Goal: Task Accomplishment & Management: Use online tool/utility

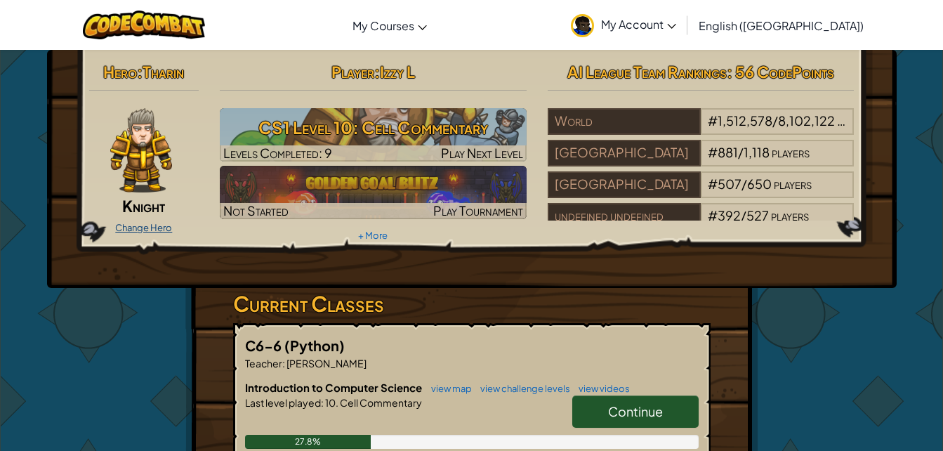
click at [150, 230] on link "Change Hero" at bounding box center [143, 227] width 57 height 11
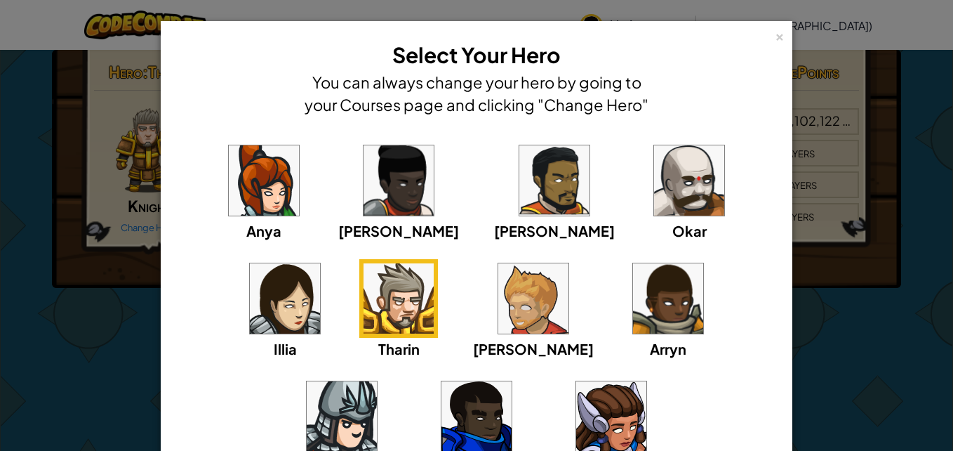
click at [512, 381] on img at bounding box center [477, 416] width 70 height 70
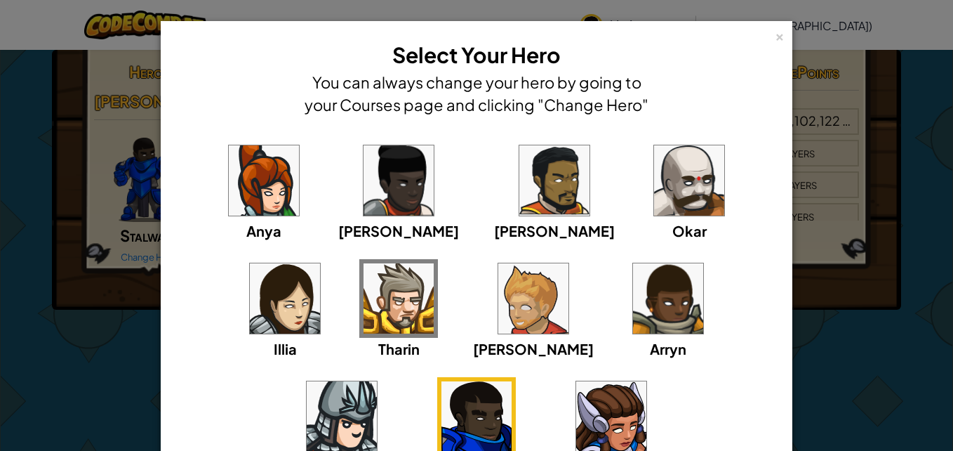
click at [364, 331] on img at bounding box center [399, 298] width 70 height 70
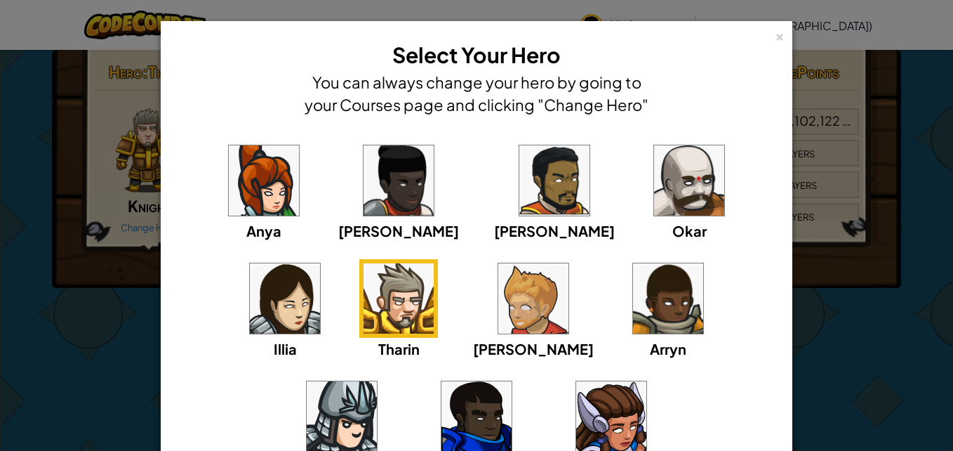
click at [244, 209] on img at bounding box center [264, 180] width 70 height 70
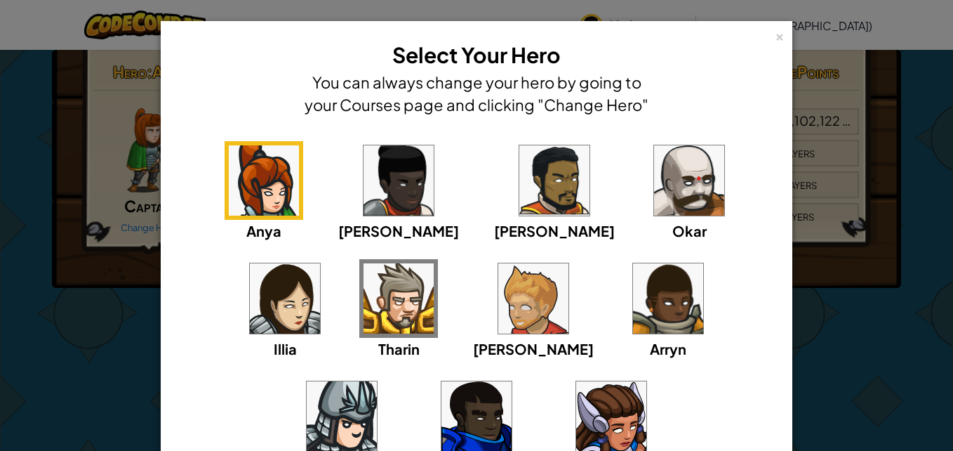
click at [364, 210] on img at bounding box center [399, 180] width 70 height 70
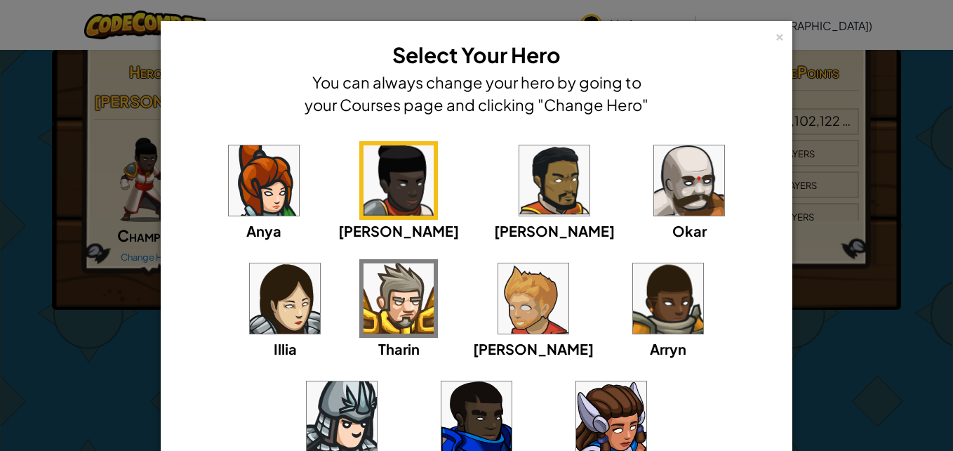
drag, startPoint x: 234, startPoint y: 297, endPoint x: 215, endPoint y: 323, distance: 32.2
click at [364, 323] on img at bounding box center [399, 298] width 70 height 70
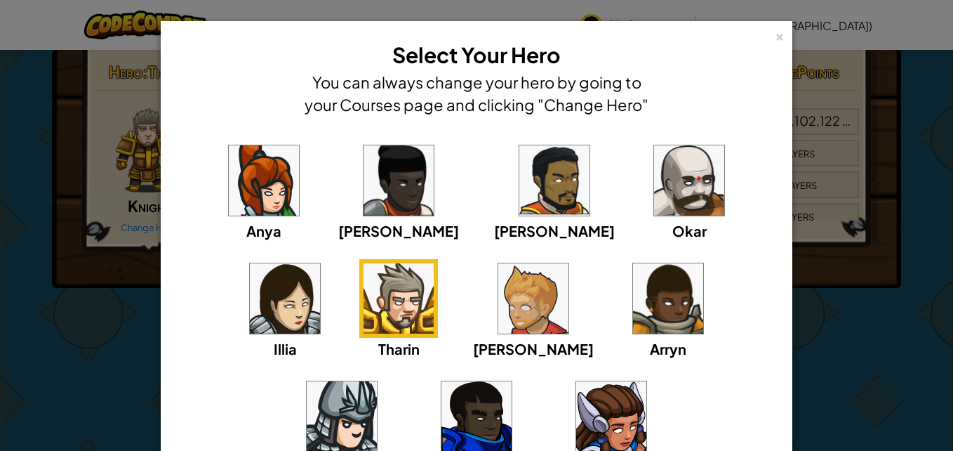
click at [98, 298] on div "× Select Your Hero You can always change your hero by going to your Courses pag…" at bounding box center [476, 225] width 953 height 451
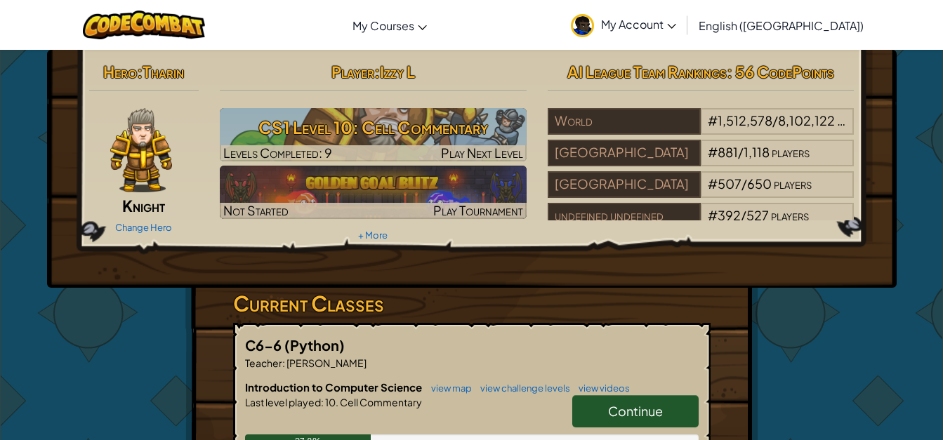
click at [640, 398] on link "Continue" at bounding box center [635, 411] width 126 height 32
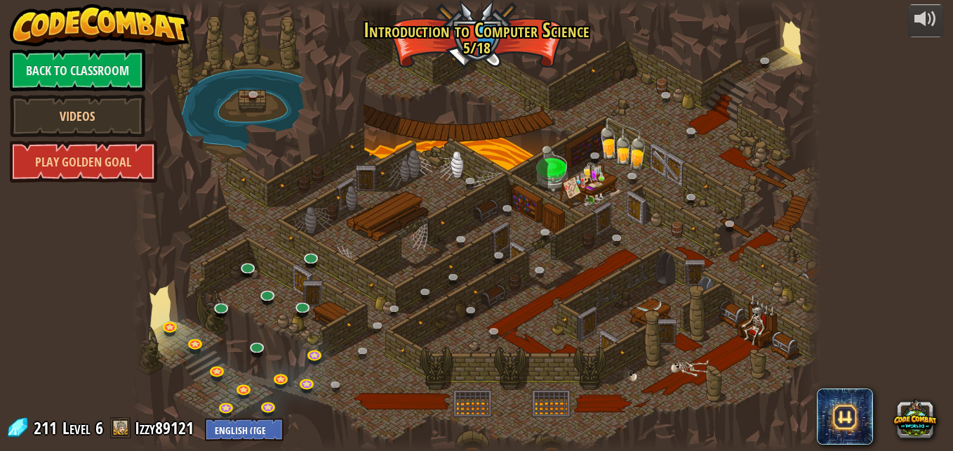
click at [235, 342] on div at bounding box center [476, 225] width 689 height 451
click at [336, 382] on link at bounding box center [339, 387] width 28 height 28
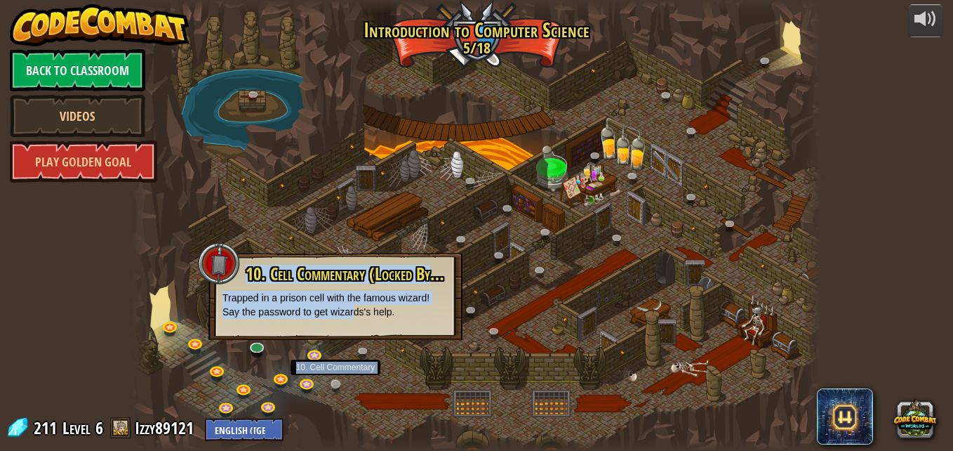
drag, startPoint x: 353, startPoint y: 312, endPoint x: 333, endPoint y: 387, distance: 77.8
click at [333, 387] on div "25. [PERSON_NAME] (Locked By Teacher) Escape the Kithgard dungeons, and don't l…" at bounding box center [476, 225] width 689 height 451
click at [333, 387] on link at bounding box center [339, 387] width 28 height 28
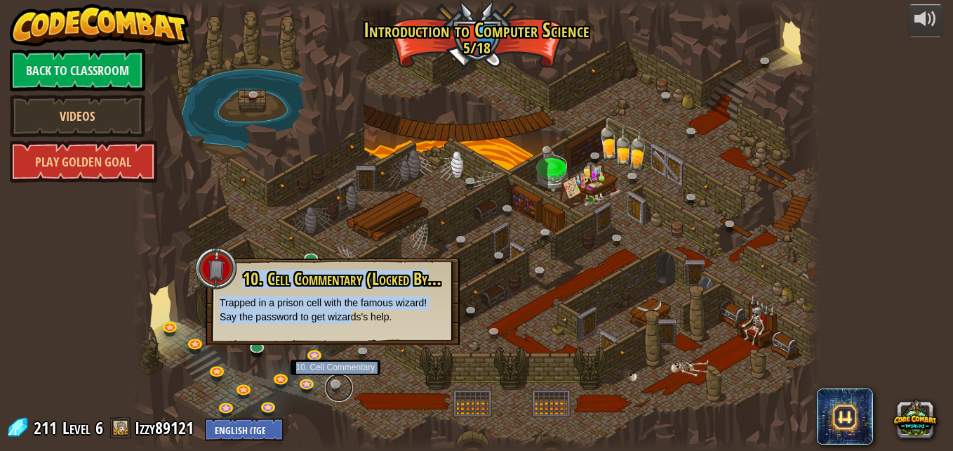
click at [333, 387] on link at bounding box center [339, 387] width 28 height 28
click at [404, 406] on div at bounding box center [476, 225] width 689 height 451
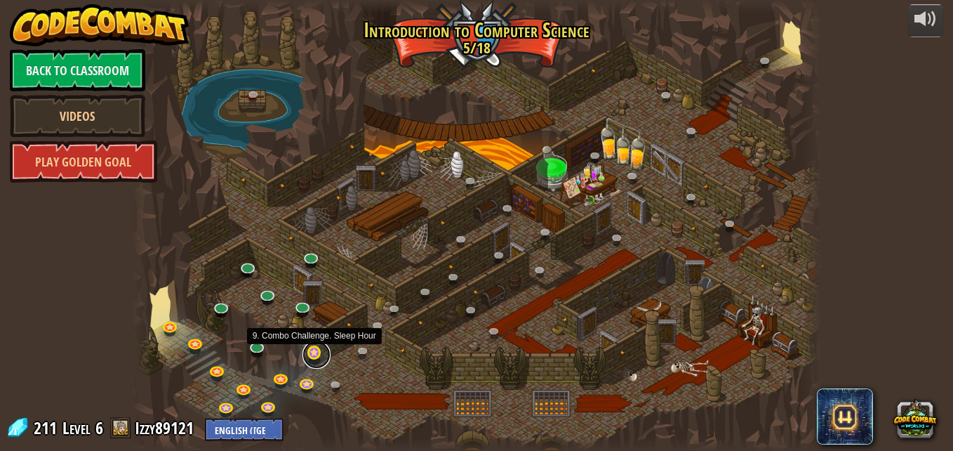
click at [311, 352] on link at bounding box center [317, 354] width 28 height 28
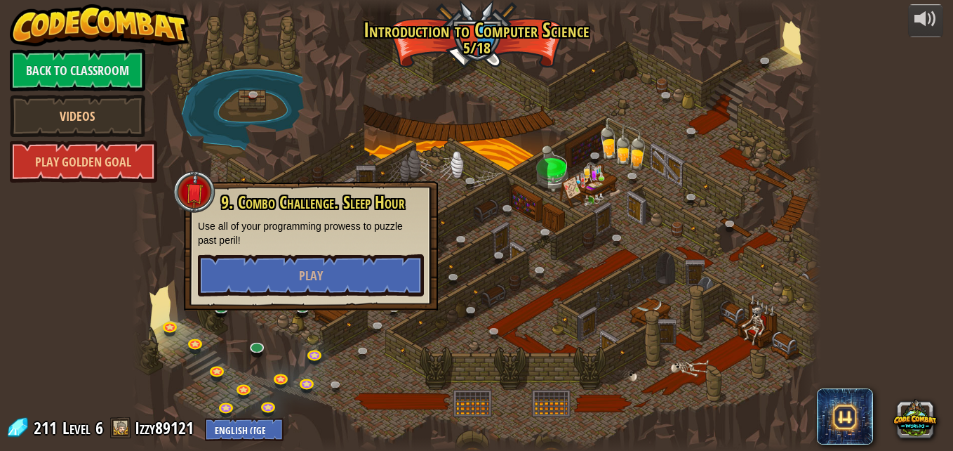
drag, startPoint x: 383, startPoint y: 424, endPoint x: 383, endPoint y: 451, distance: 26.7
click at [383, 0] on html "powered by Back to Classroom Videos Play Golden Goal 25. [PERSON_NAME] (Locked …" at bounding box center [476, 0] width 953 height 0
click at [414, 376] on div at bounding box center [476, 225] width 689 height 451
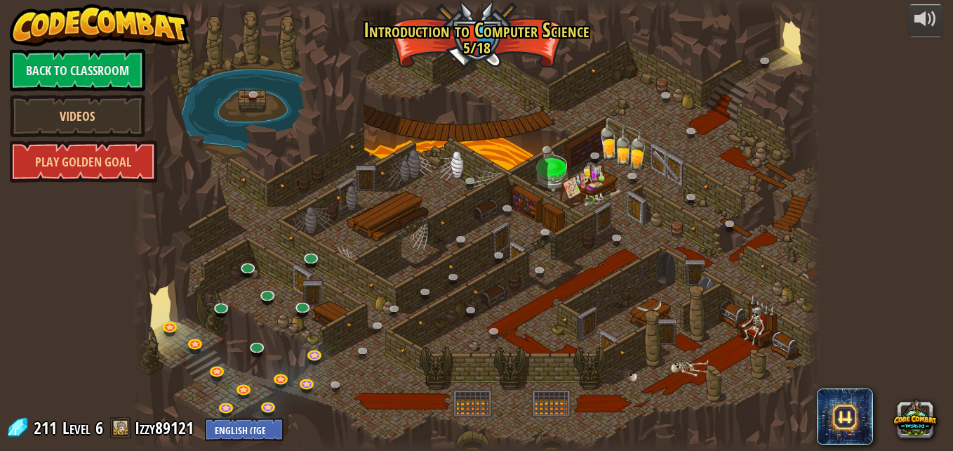
click at [414, 376] on div at bounding box center [476, 225] width 689 height 451
click at [338, 380] on link at bounding box center [339, 387] width 28 height 28
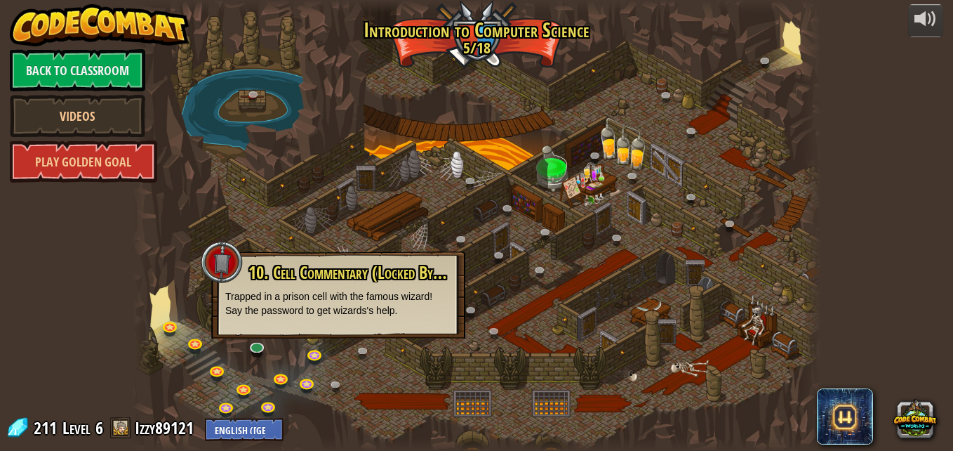
click at [402, 328] on div "10. Cell Commentary (Locked By Teacher) Trapped in a prison cell with the famou…" at bounding box center [338, 294] width 254 height 87
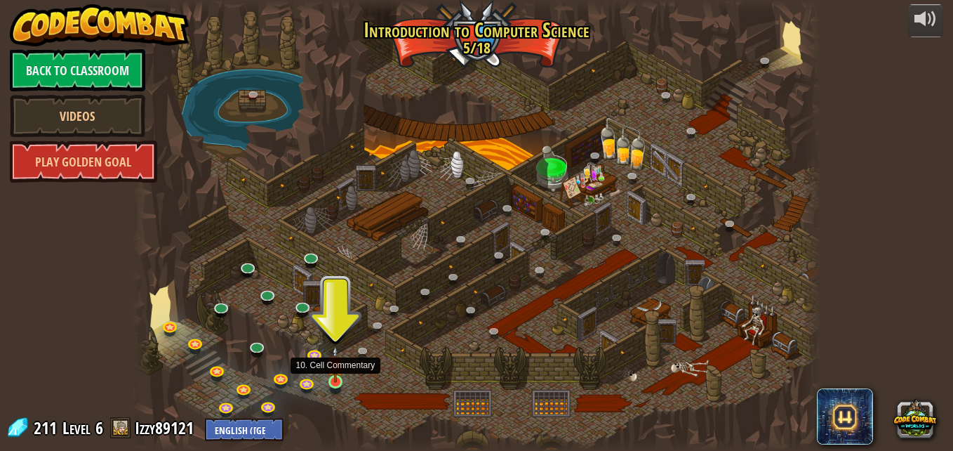
click at [331, 380] on img at bounding box center [335, 363] width 16 height 37
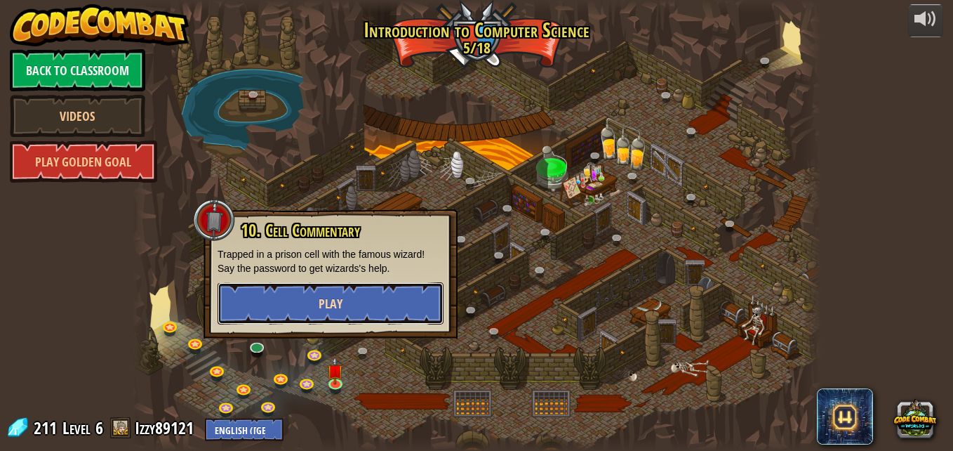
click at [333, 308] on span "Play" at bounding box center [331, 304] width 24 height 18
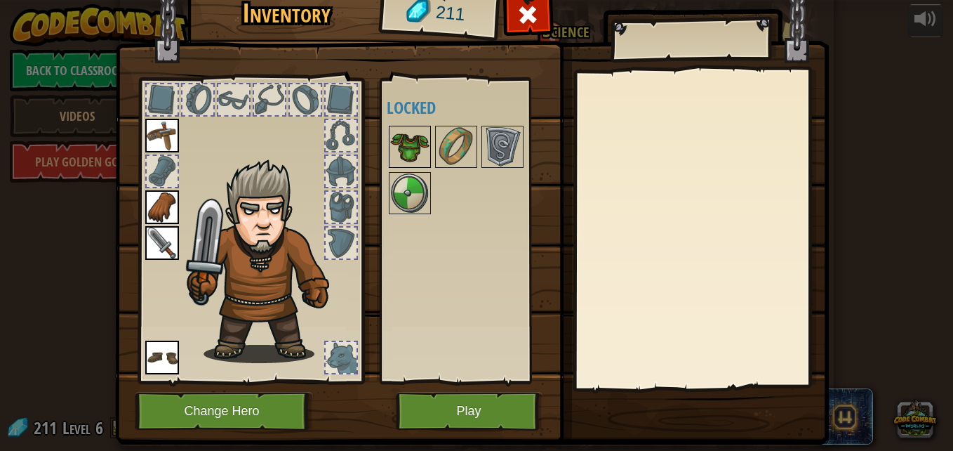
click at [405, 154] on img at bounding box center [409, 146] width 39 height 39
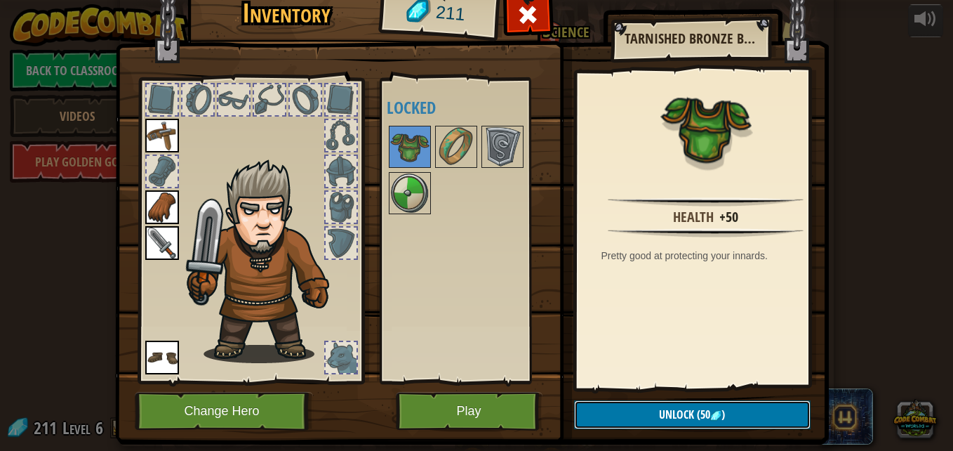
click at [672, 418] on span "Unlock" at bounding box center [676, 413] width 35 height 15
click at [691, 417] on button "Confirm" at bounding box center [692, 414] width 237 height 29
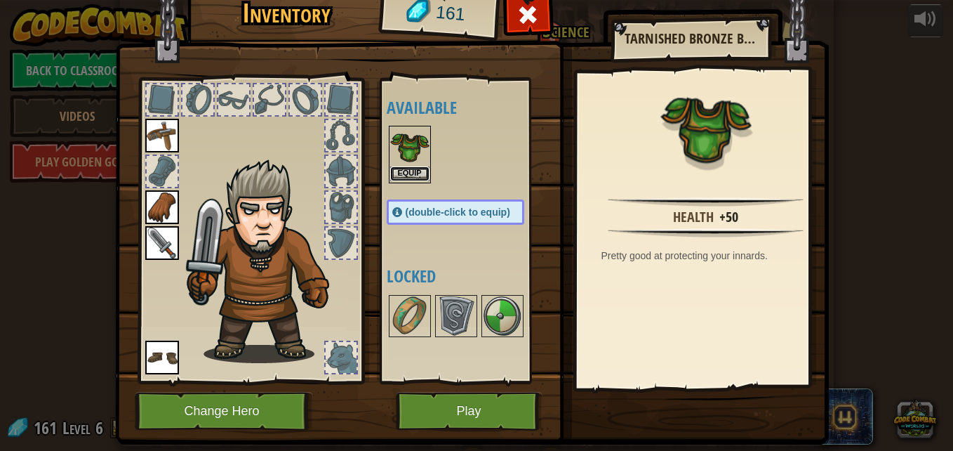
click at [412, 171] on button "Equip" at bounding box center [409, 173] width 39 height 15
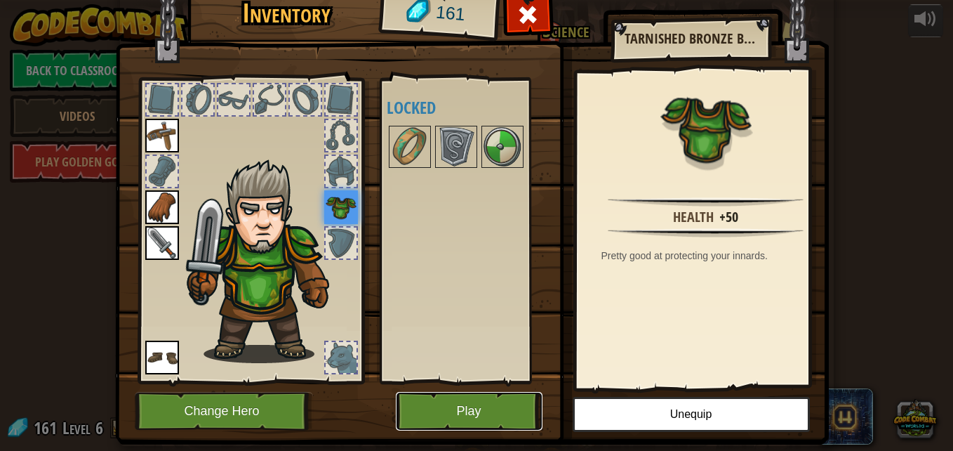
click at [490, 409] on button "Play" at bounding box center [469, 411] width 147 height 39
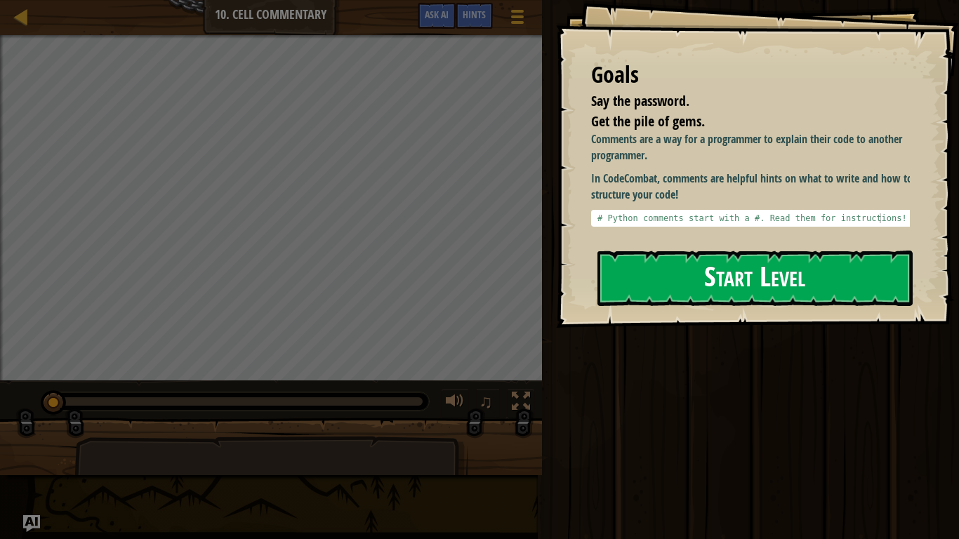
drag, startPoint x: 832, startPoint y: 239, endPoint x: 822, endPoint y: 280, distance: 42.7
click at [822, 280] on div "Goals Say the password. Get the pile of gems. Comments are a way for a programm…" at bounding box center [757, 164] width 403 height 328
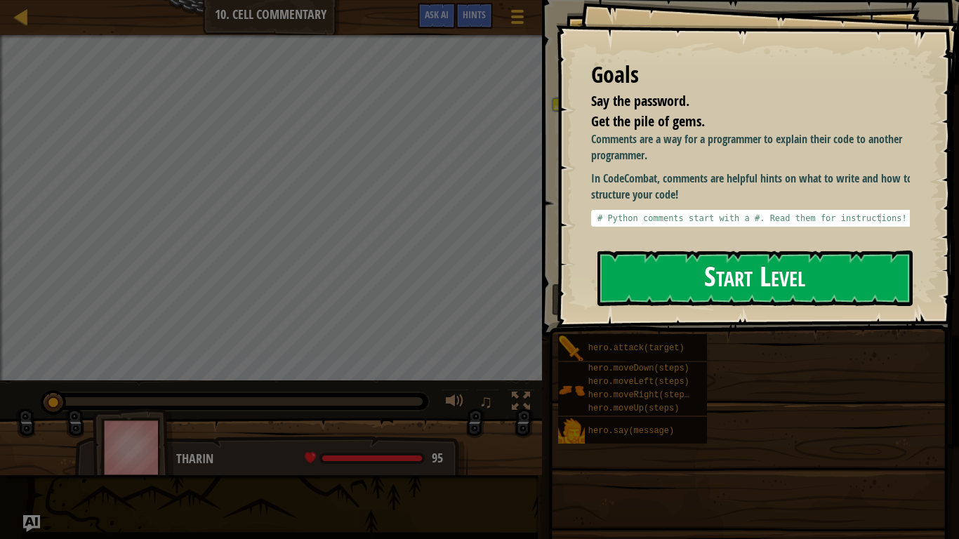
click at [822, 280] on button "Start Level" at bounding box center [754, 278] width 315 height 55
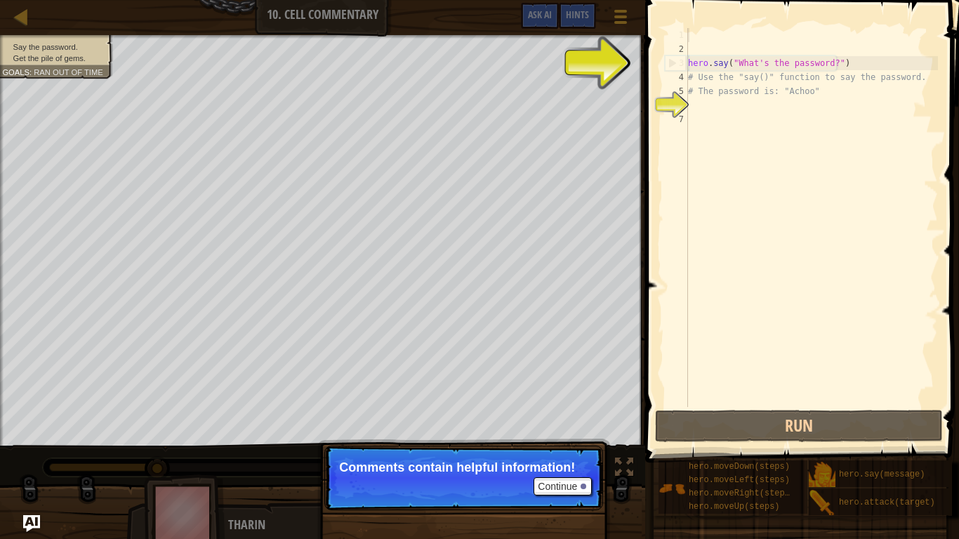
click at [726, 28] on div "hero . say ( "What's the password?" ) # Use the "say()" function to say the pas…" at bounding box center [811, 231] width 253 height 407
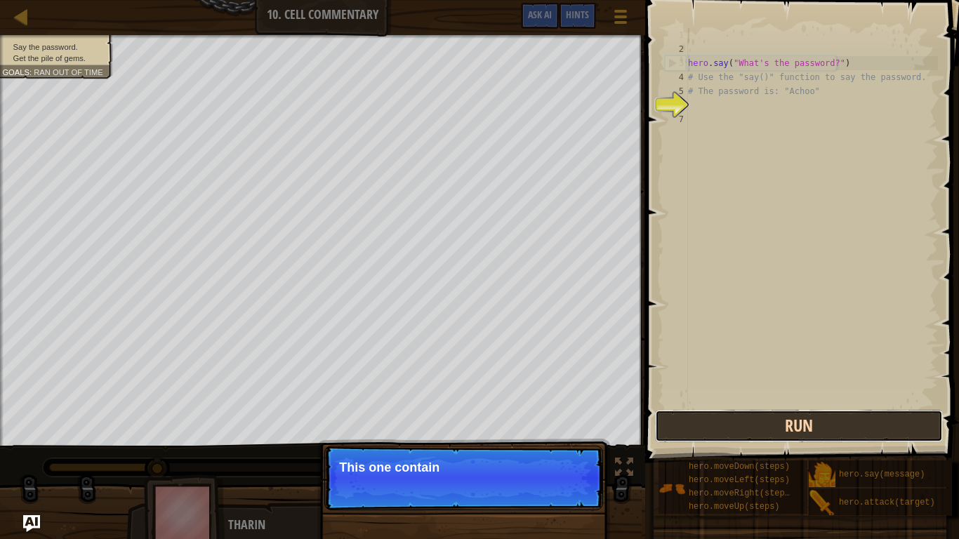
click at [717, 421] on button "Run" at bounding box center [799, 426] width 288 height 32
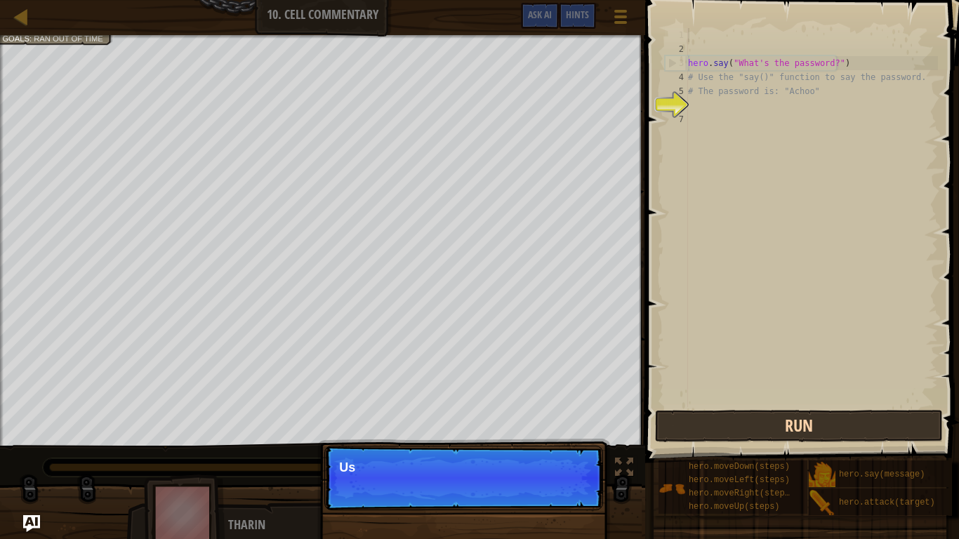
scroll to position [6, 0]
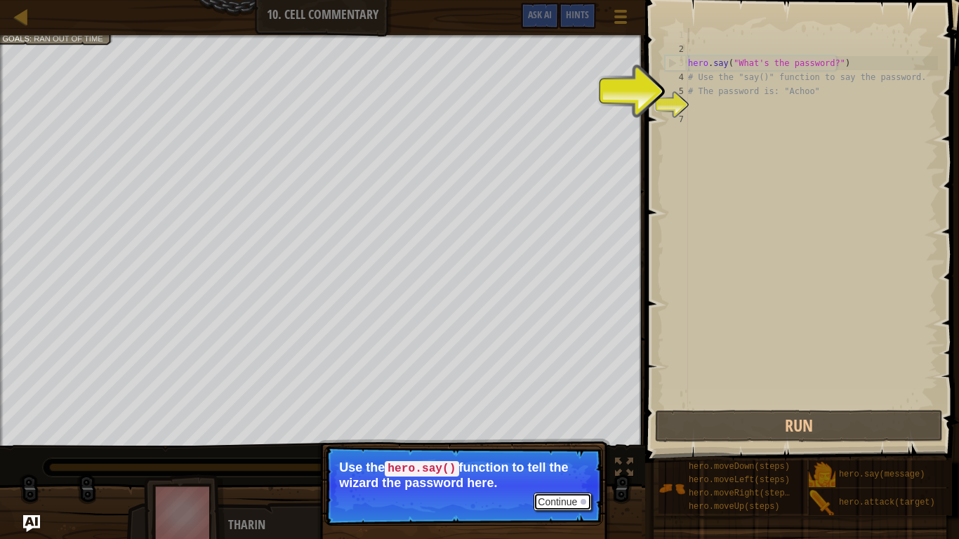
click at [578, 450] on button "Continue" at bounding box center [562, 502] width 58 height 18
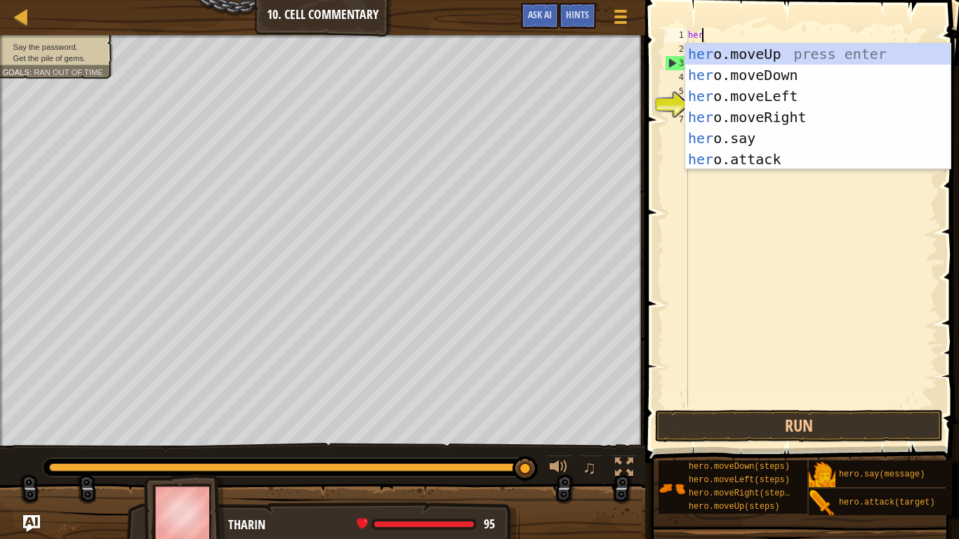
scroll to position [6, 1]
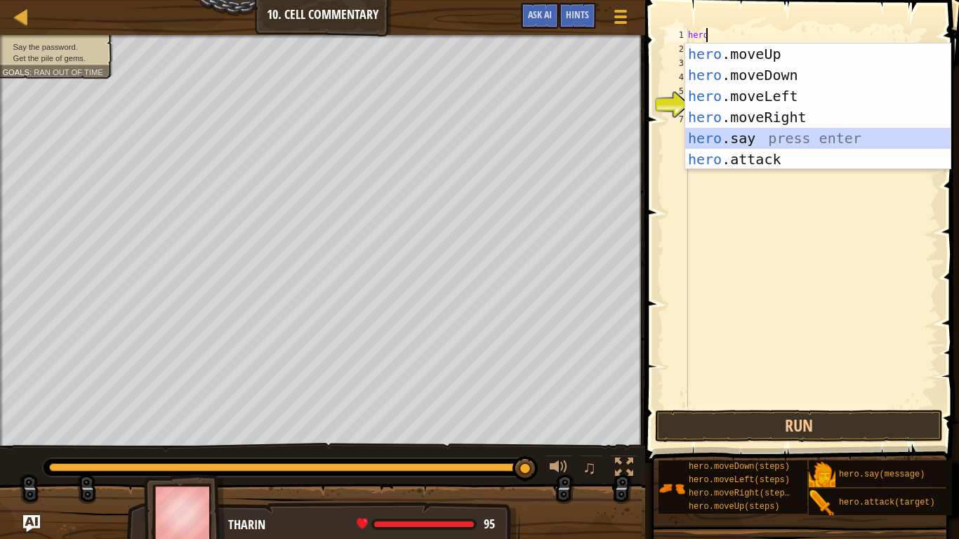
click at [725, 136] on div "hero .moveUp press enter hero .moveDown press enter hero .moveLeft press enter …" at bounding box center [817, 128] width 265 height 168
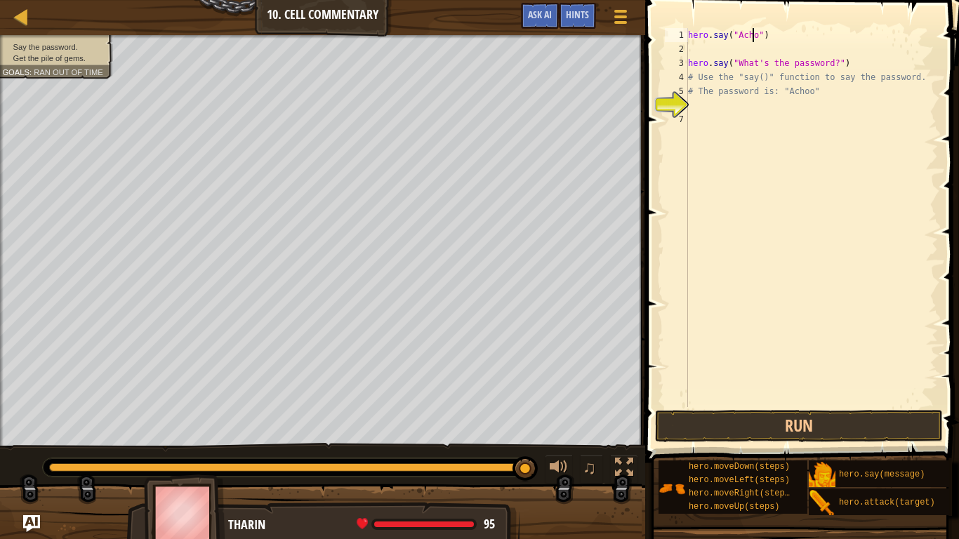
scroll to position [6, 6]
type textarea "hero.say("Achoo")"
drag, startPoint x: 805, startPoint y: 94, endPoint x: 814, endPoint y: 114, distance: 22.0
click at [814, 114] on div "hero . say ( "Achoo" ) hero . say ( "What's the password?" ) # Use the "say()" …" at bounding box center [811, 231] width 253 height 407
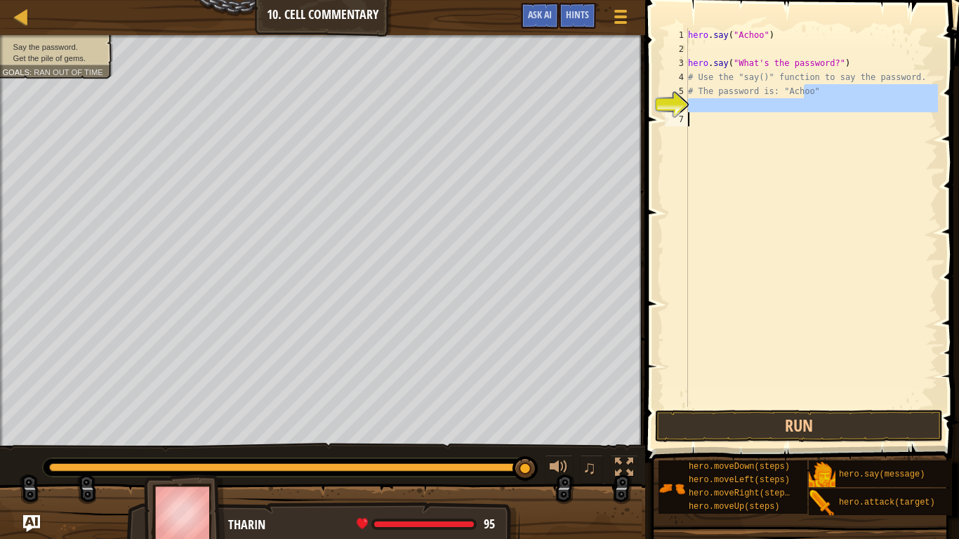
scroll to position [6, 0]
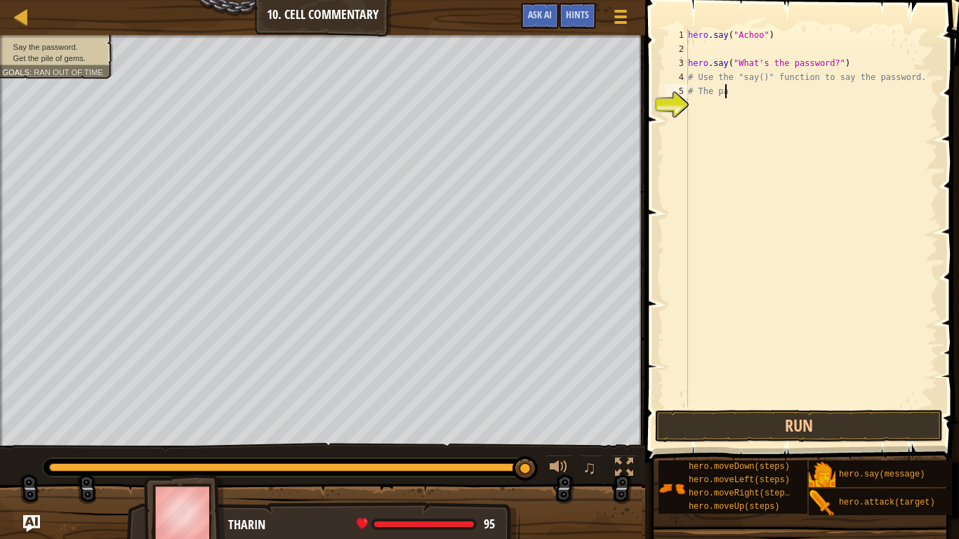
type textarea "#"
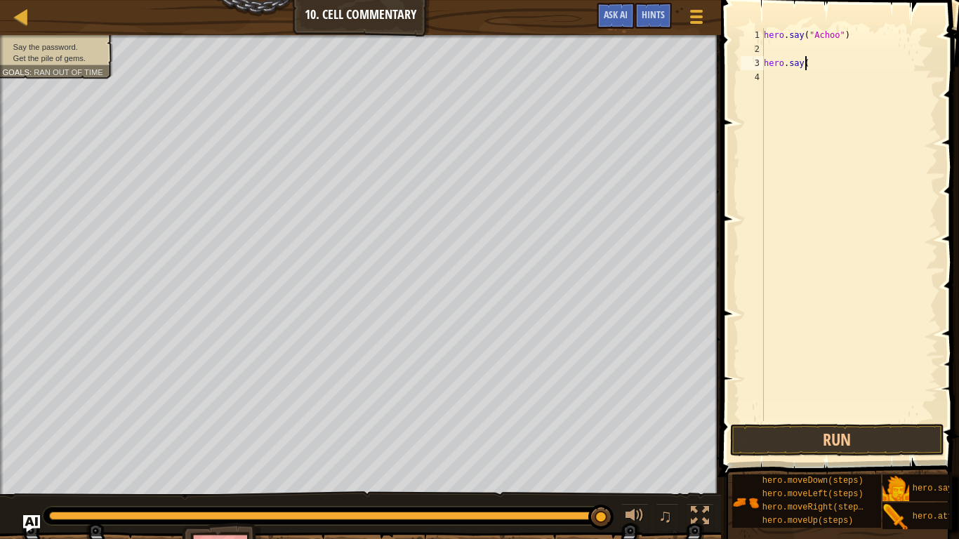
type textarea "h"
click at [816, 450] on button "Run" at bounding box center [837, 440] width 214 height 32
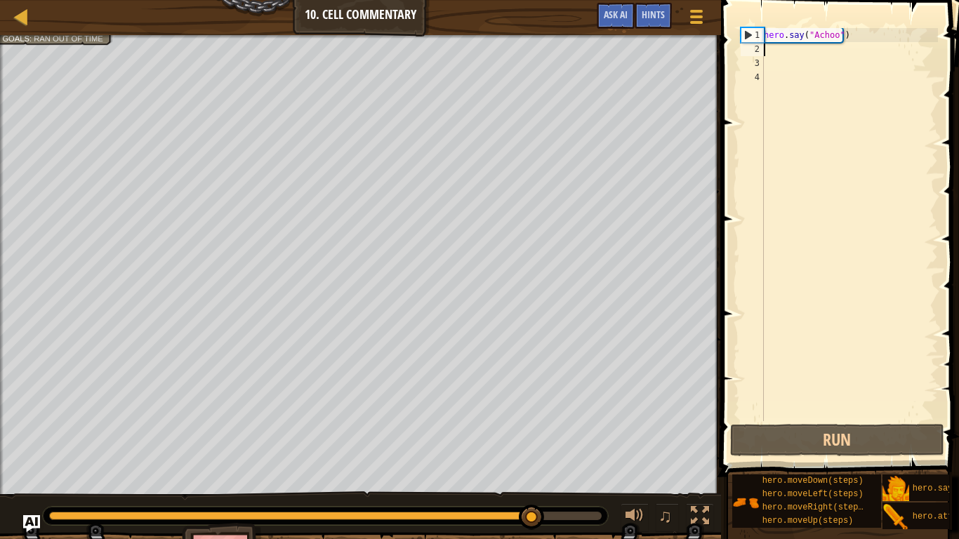
click at [770, 50] on div "hero . say ( "Achoo" )" at bounding box center [849, 238] width 177 height 421
type textarea "m"
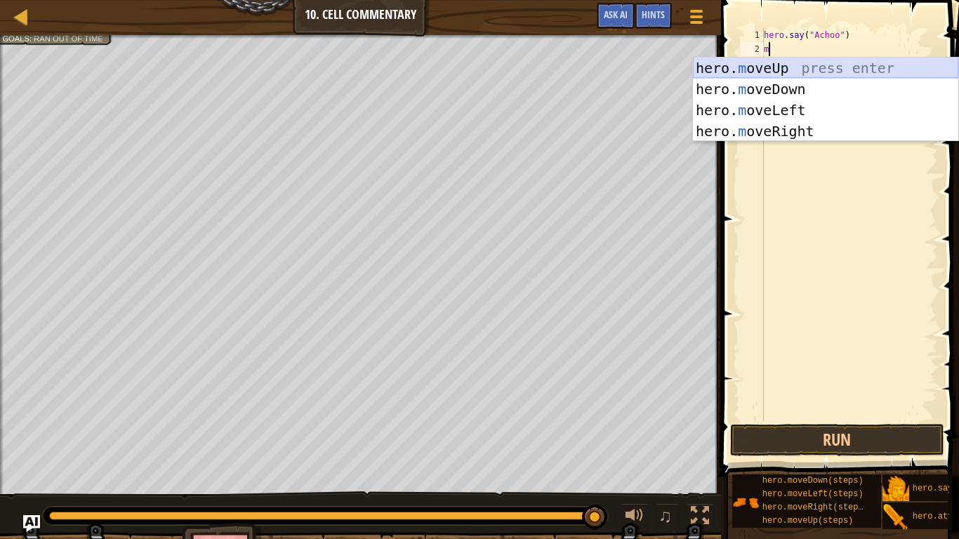
click at [776, 62] on div "hero. m oveUp press enter hero. m oveDown press enter hero. m oveLeft press ent…" at bounding box center [825, 121] width 265 height 126
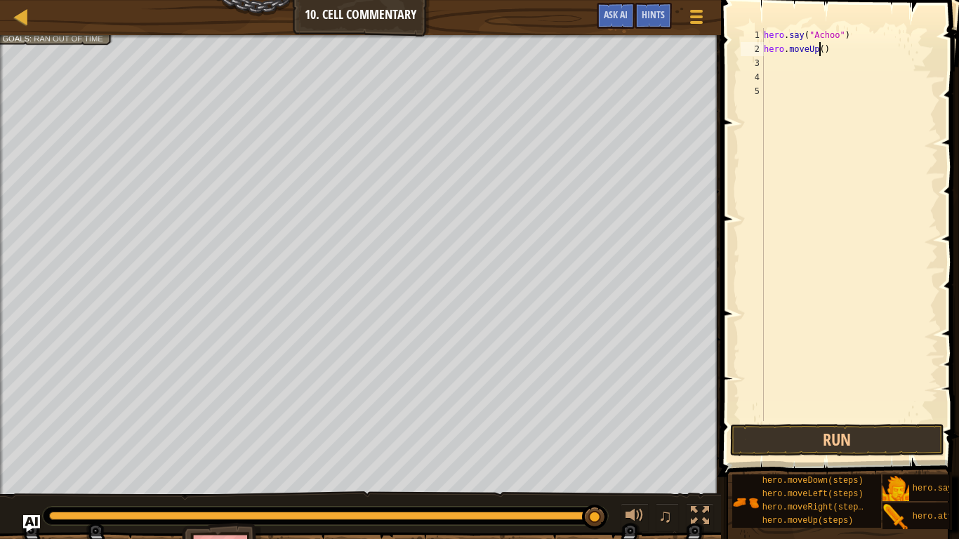
click at [818, 50] on div "hero . say ( "Achoo" ) hero . moveUp ( )" at bounding box center [849, 238] width 177 height 421
type textarea "hero.moveUp(3)"
click at [856, 426] on button "Run" at bounding box center [837, 440] width 214 height 32
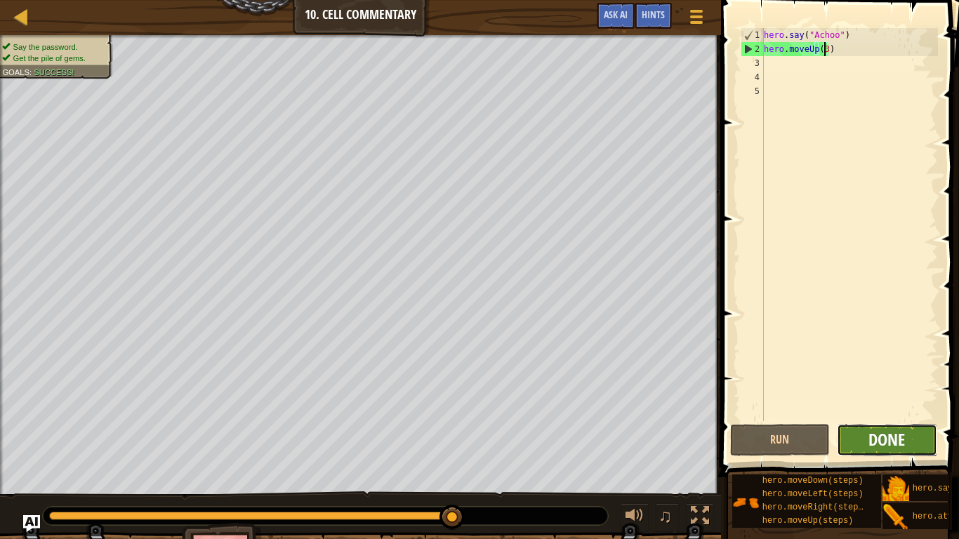
click at [884, 438] on span "Done" at bounding box center [886, 439] width 36 height 22
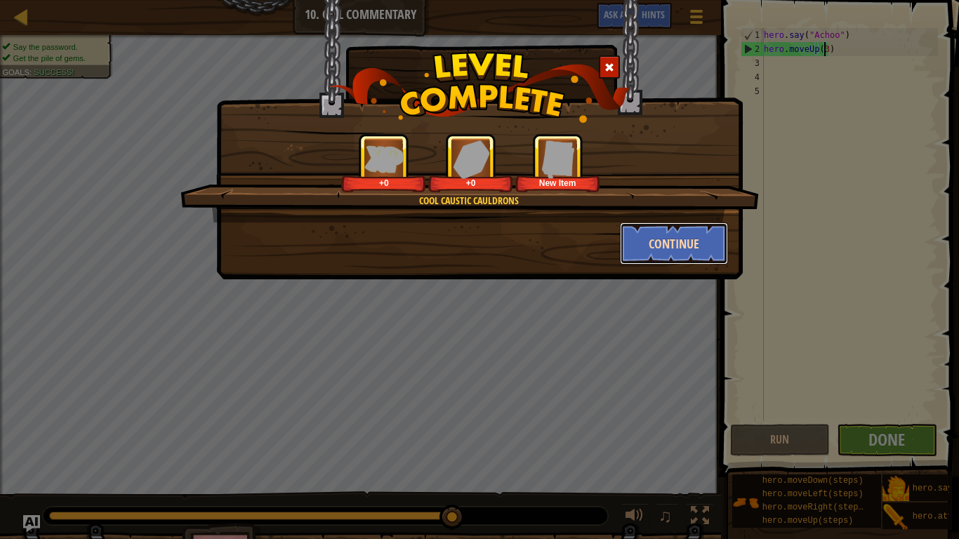
click at [675, 263] on button "Continue" at bounding box center [674, 244] width 109 height 42
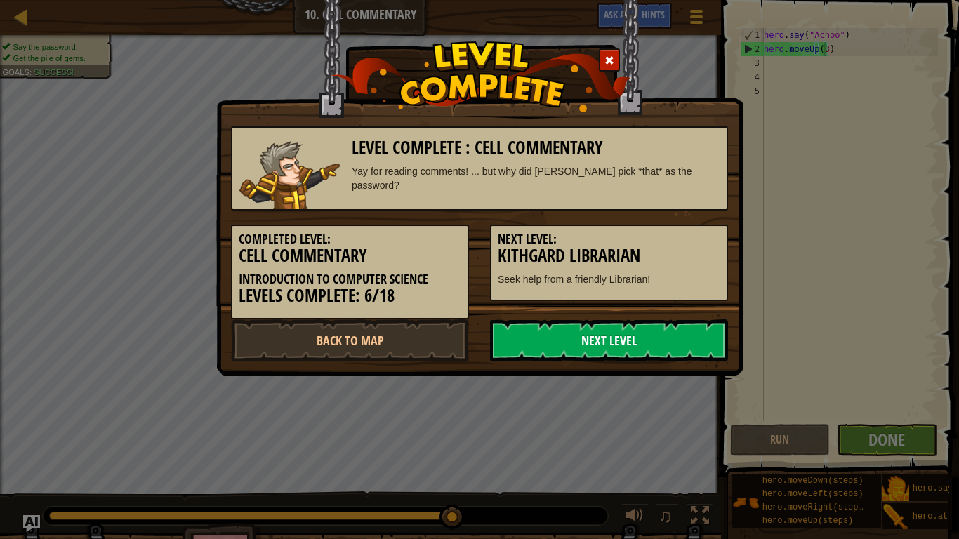
click at [519, 359] on link "Next Level" at bounding box center [609, 340] width 238 height 42
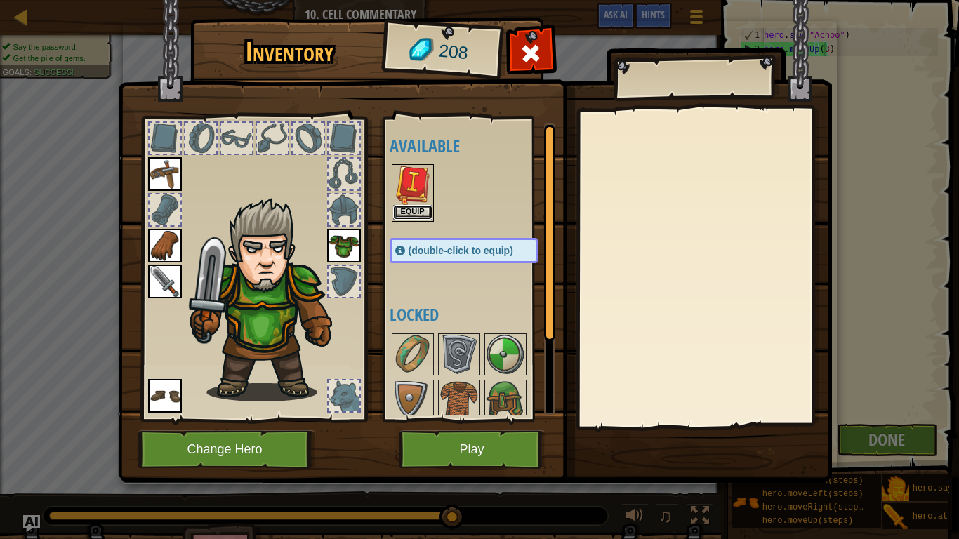
click at [405, 217] on button "Equip" at bounding box center [412, 212] width 39 height 15
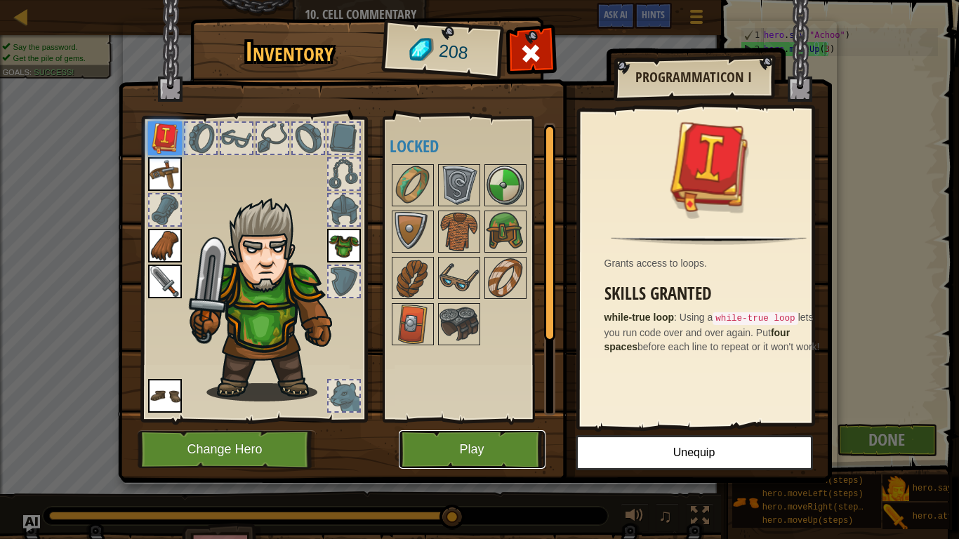
click at [473, 450] on button "Play" at bounding box center [472, 449] width 147 height 39
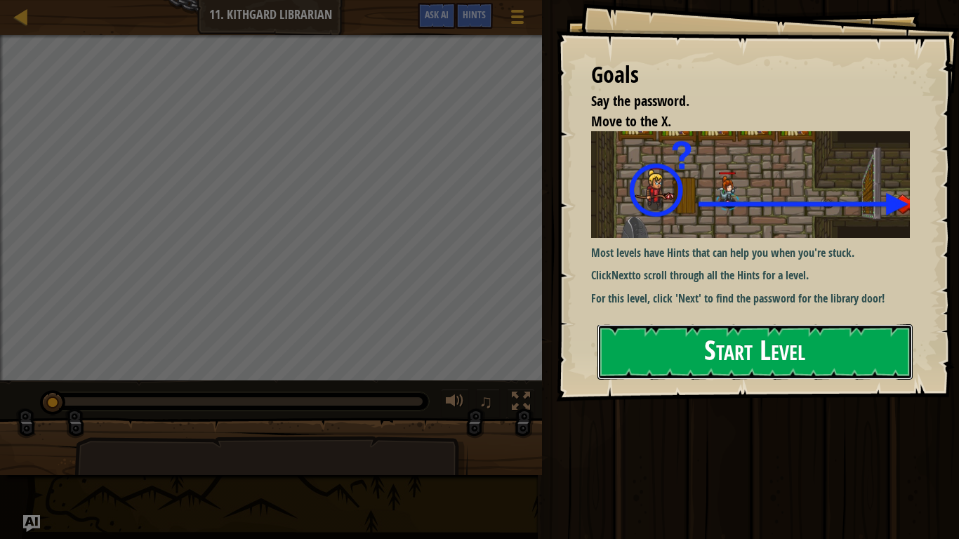
click at [685, 336] on button "Start Level" at bounding box center [754, 351] width 315 height 55
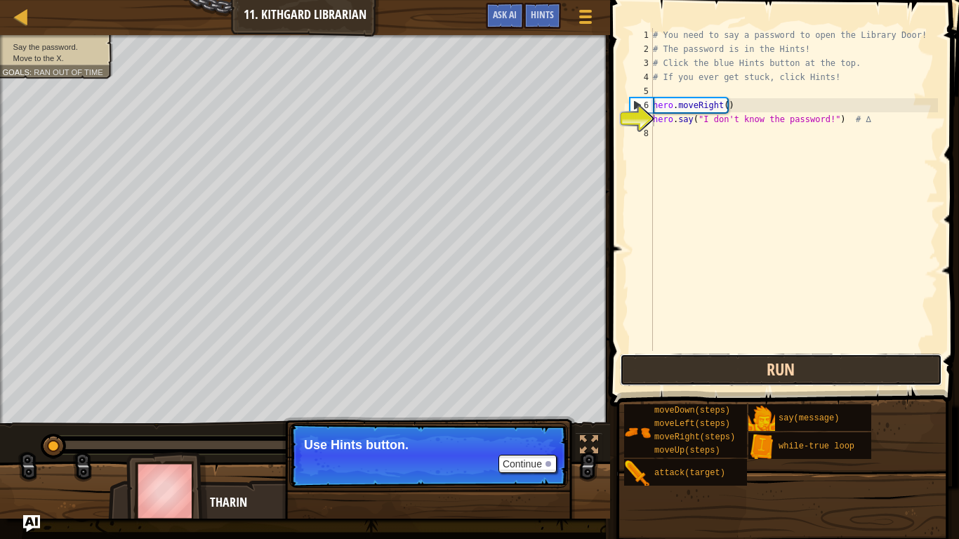
click at [710, 366] on button "Run" at bounding box center [781, 370] width 322 height 32
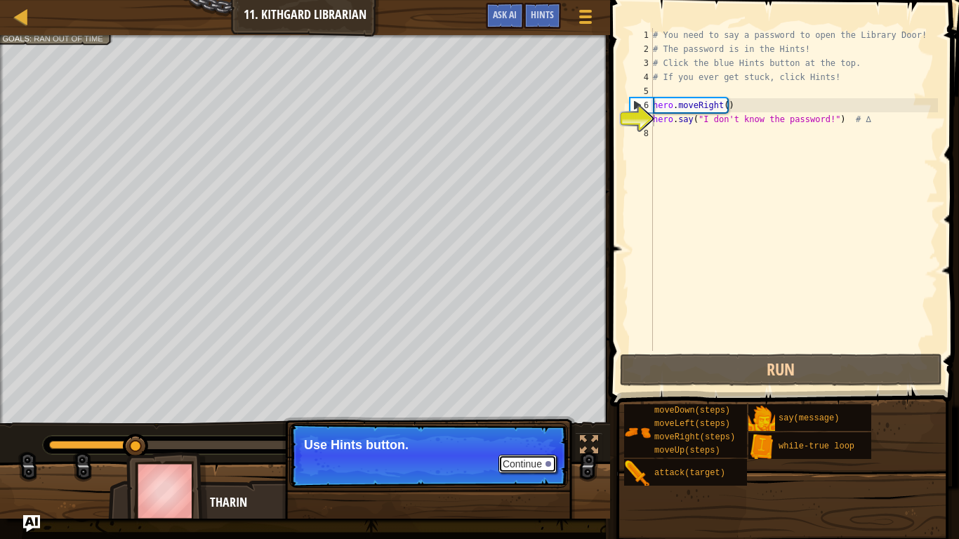
click at [536, 450] on button "Continue" at bounding box center [527, 464] width 58 height 18
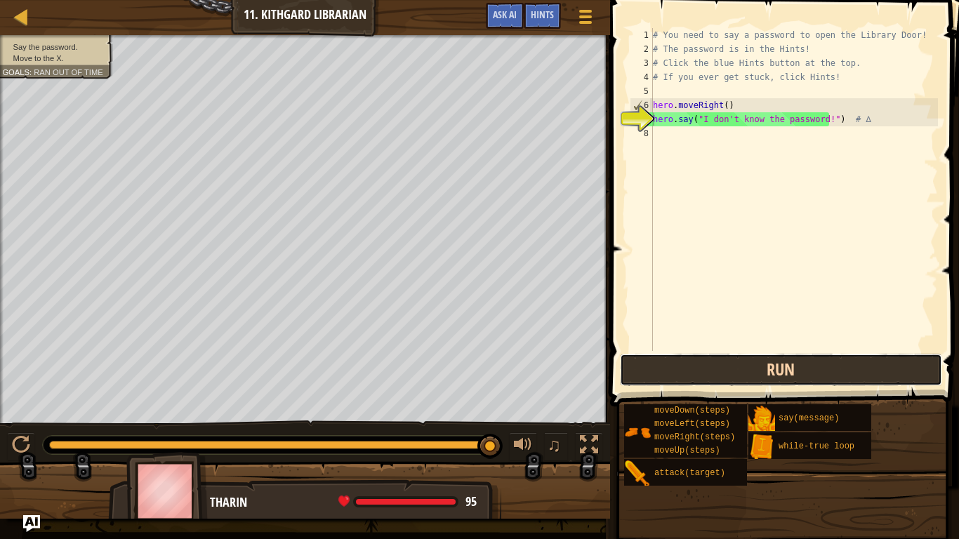
click at [721, 366] on button "Run" at bounding box center [781, 370] width 322 height 32
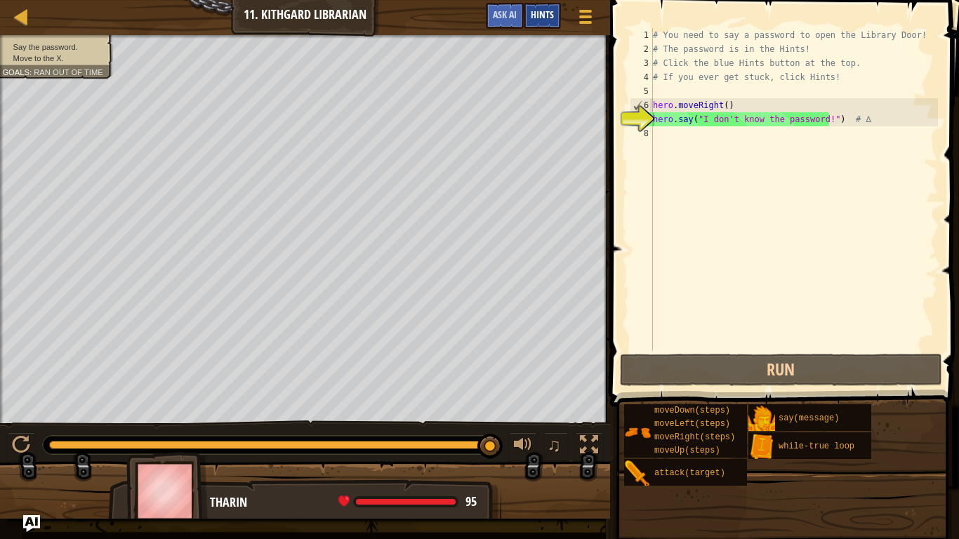
click at [544, 6] on div "Hints" at bounding box center [542, 16] width 37 height 26
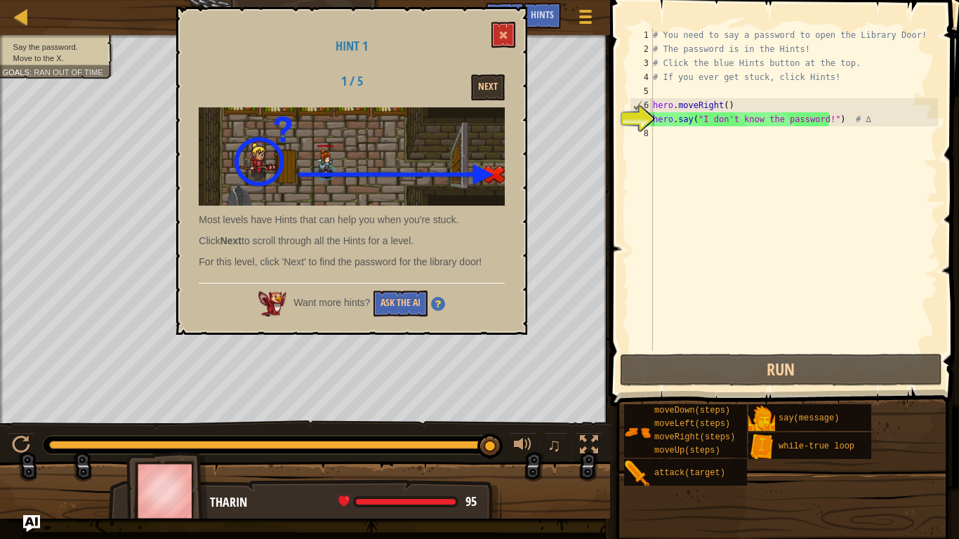
click at [479, 73] on div "Hint 1 1 / 5 Next Most levels have Hints that can help you when you're stuck. C…" at bounding box center [351, 171] width 351 height 328
click at [482, 84] on button "Next" at bounding box center [488, 87] width 34 height 26
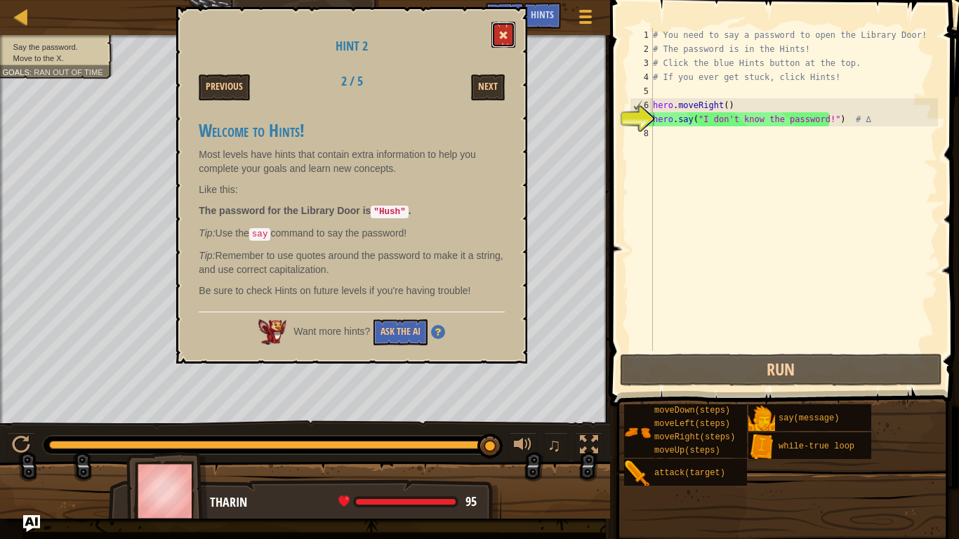
click at [501, 39] on span at bounding box center [503, 35] width 10 height 10
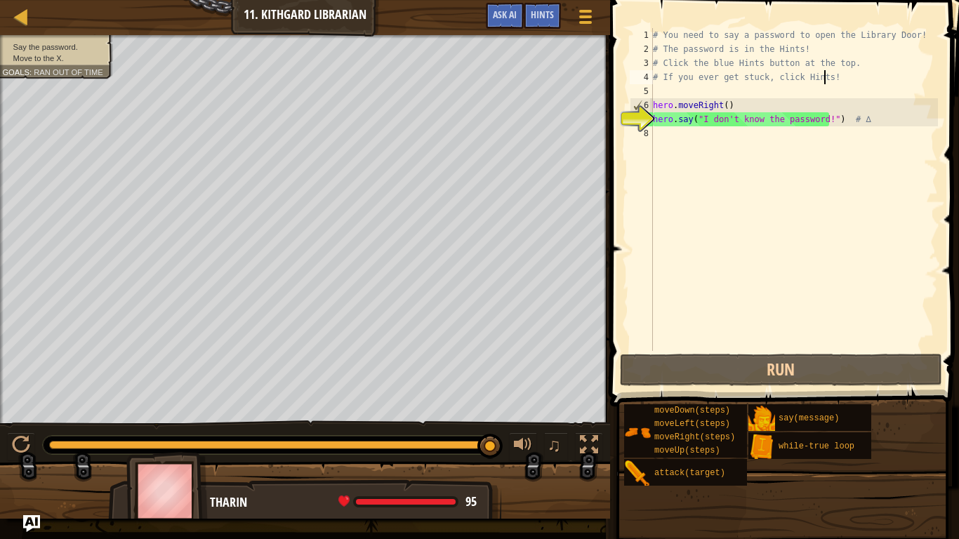
click at [833, 80] on div "# You need to say a password to open the Library Door! # The password is in the…" at bounding box center [794, 203] width 288 height 351
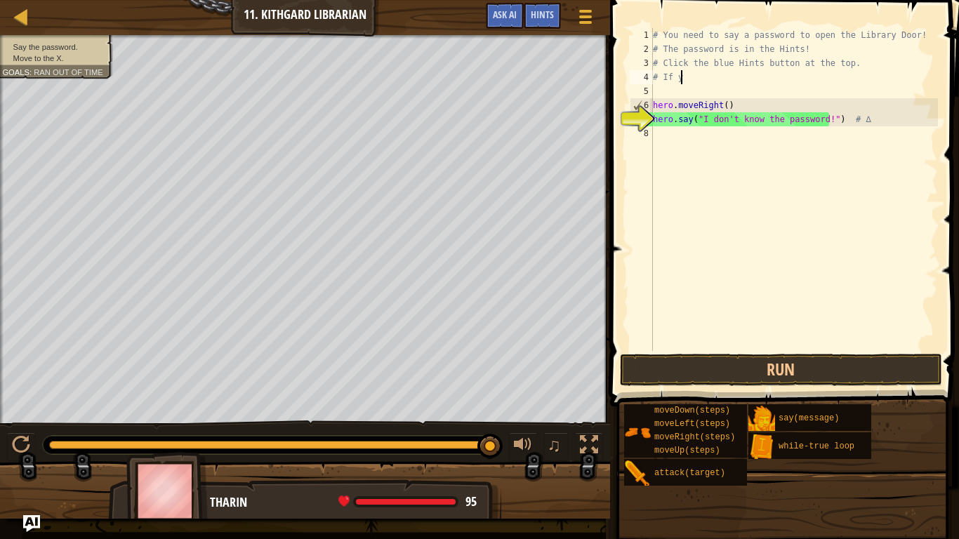
type textarea "#"
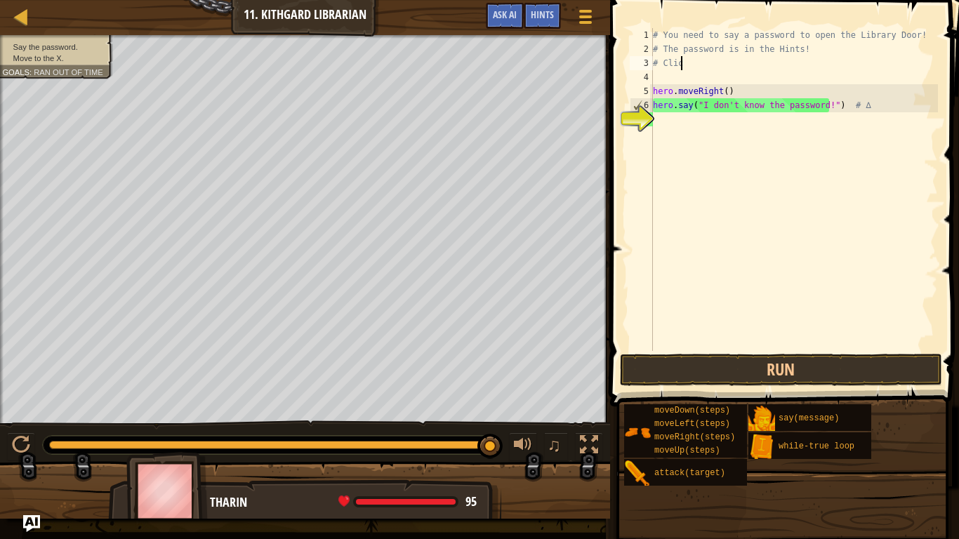
type textarea "#"
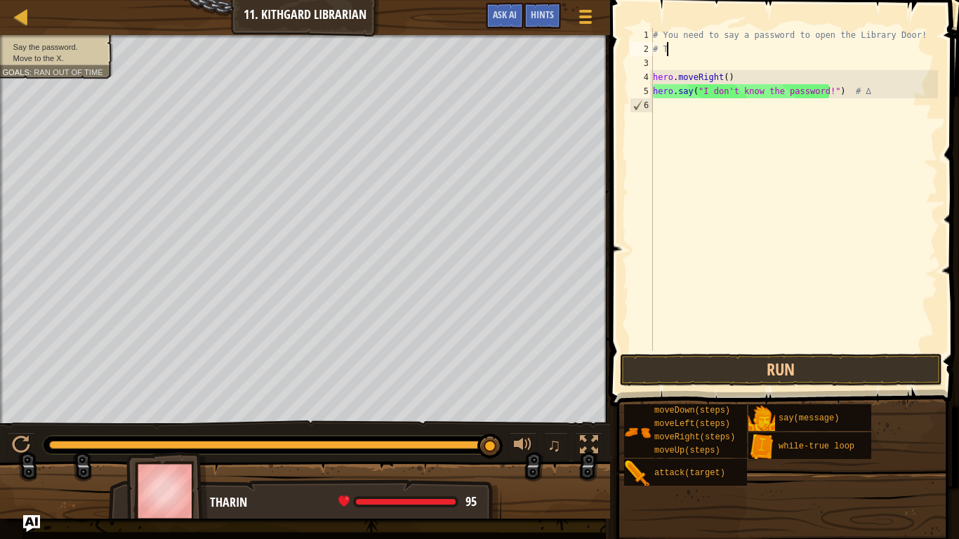
type textarea "#"
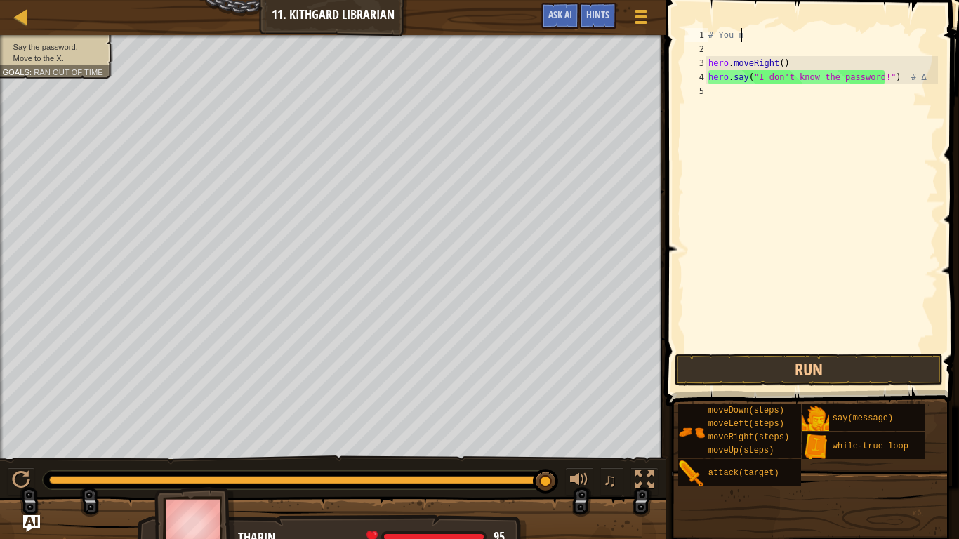
type textarea "#"
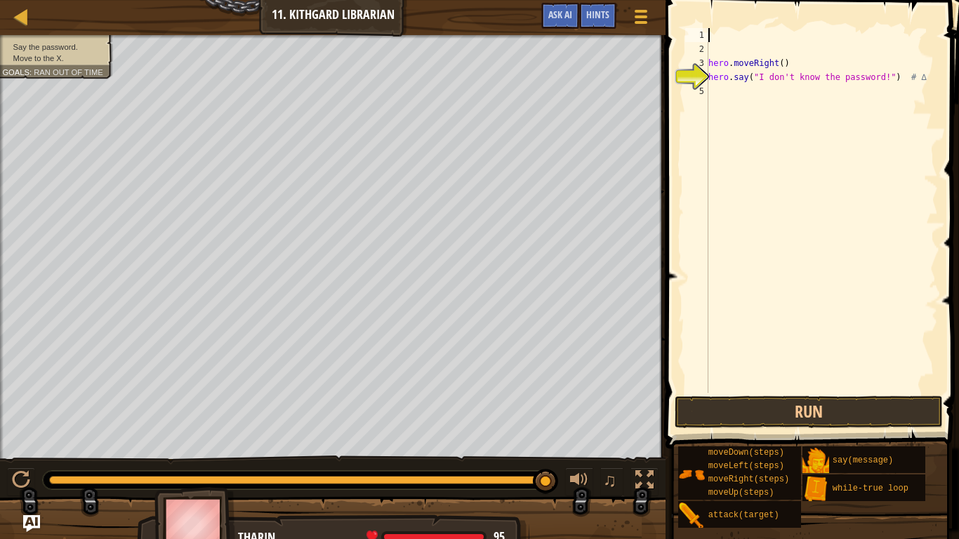
type textarea "h"
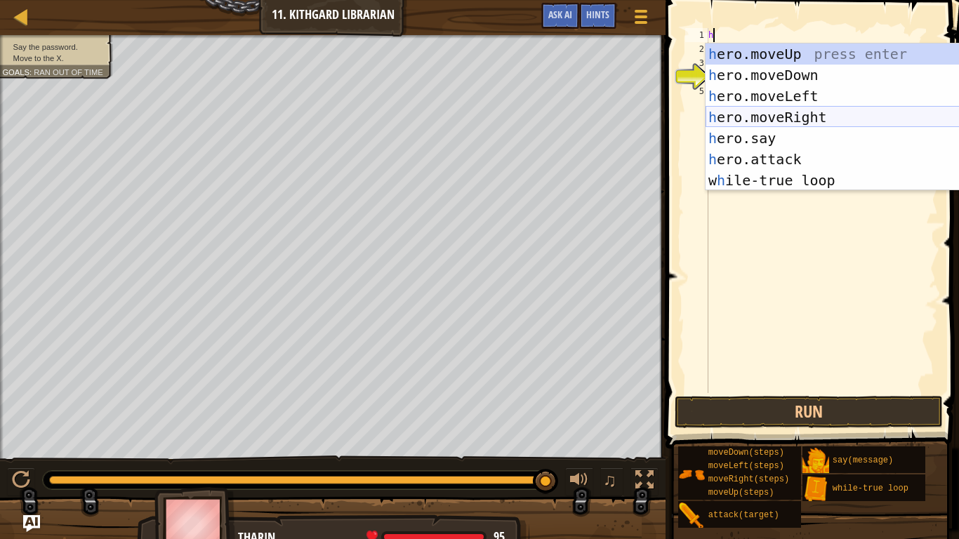
click at [800, 111] on div "h ero.moveUp press enter h ero.moveDown press enter h ero.moveLeft press enter …" at bounding box center [837, 139] width 265 height 190
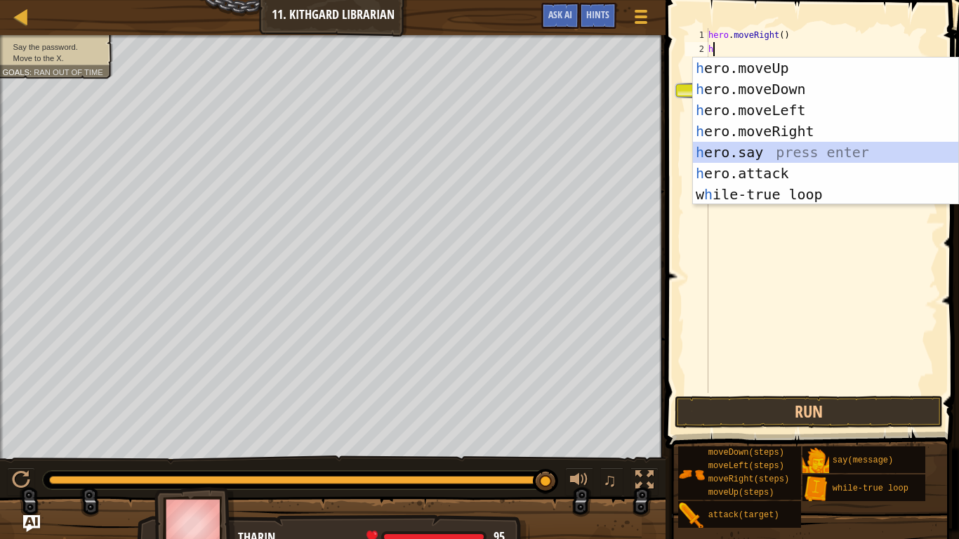
click at [748, 149] on div "h ero.moveUp press enter h ero.moveDown press enter h ero.moveLeft press enter …" at bounding box center [825, 153] width 265 height 190
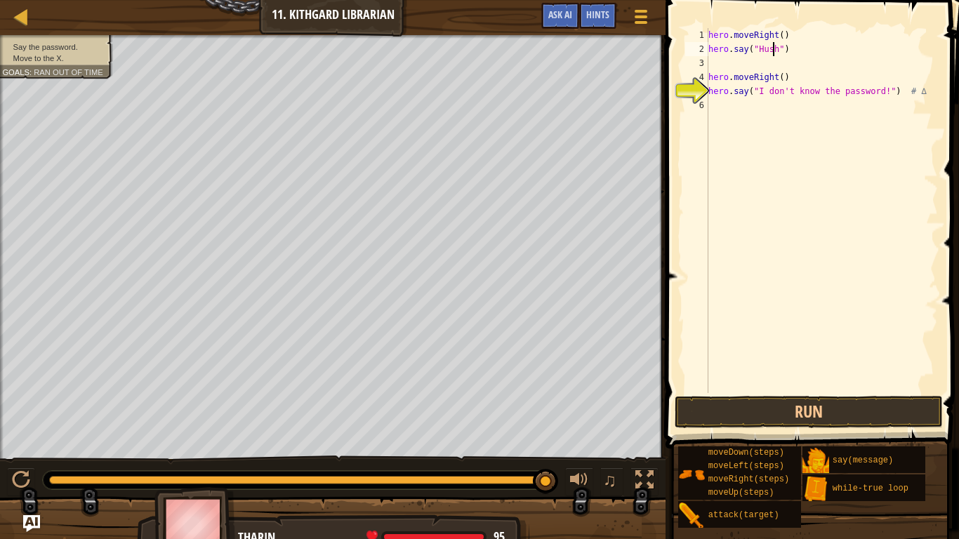
scroll to position [6, 6]
click at [914, 93] on div "hero . moveRight ( ) hero . say ( "Hush" ) hero . moveRight ( ) hero . say ( "I…" at bounding box center [821, 224] width 232 height 393
type textarea "h"
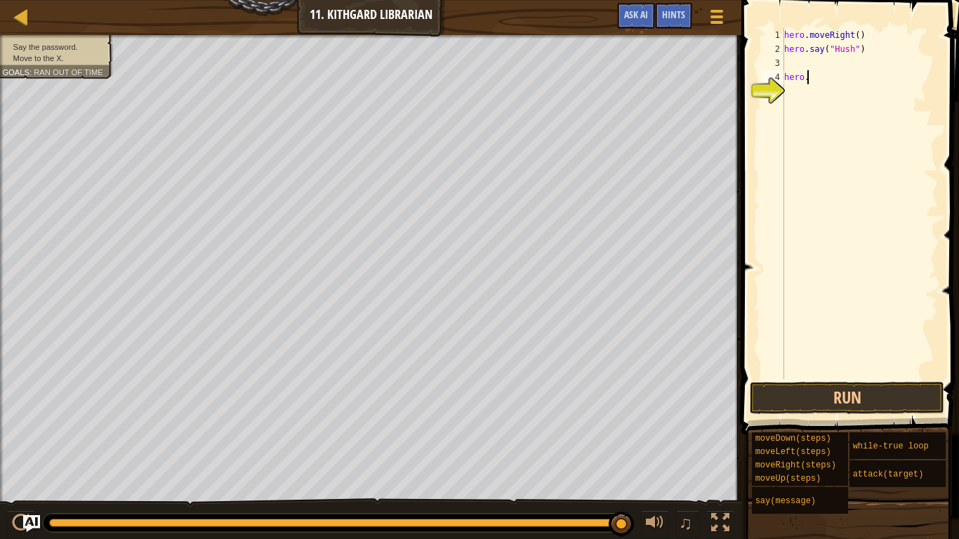
type textarea "h"
click at [836, 386] on button "Run" at bounding box center [847, 398] width 194 height 32
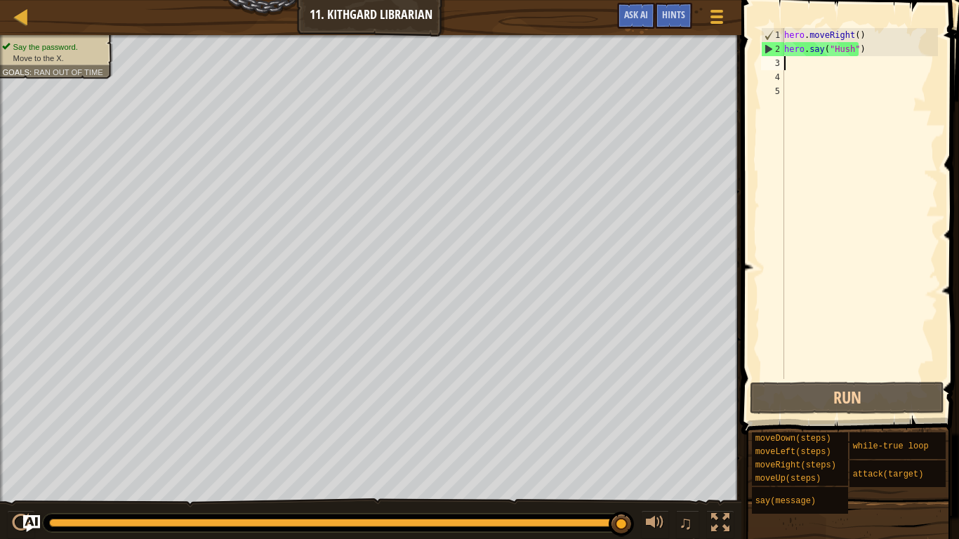
click at [804, 66] on div "hero . moveRight ( ) hero . say ( "Hush" )" at bounding box center [859, 217] width 157 height 379
type textarea "m"
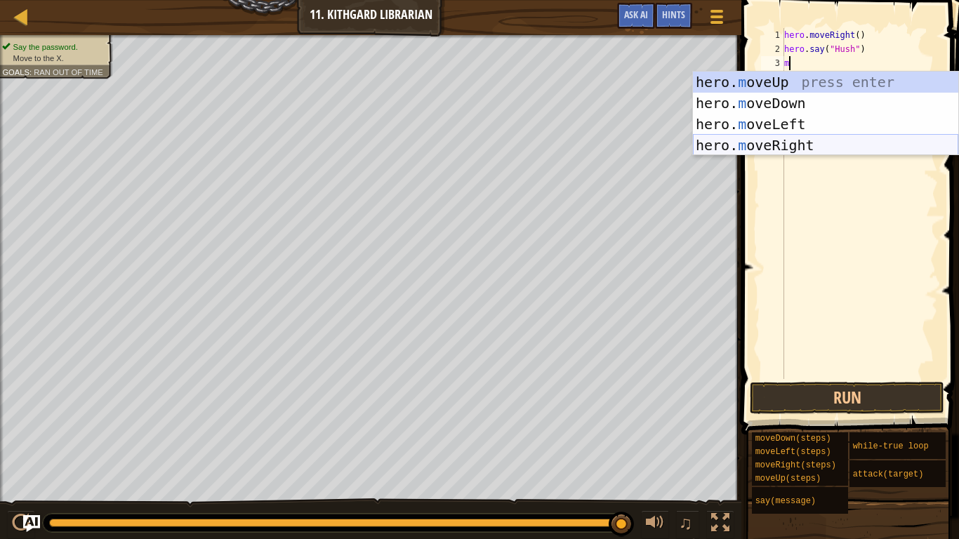
click at [790, 148] on div "hero. m oveUp press enter hero. m oveDown press enter hero. m oveLeft press ent…" at bounding box center [825, 135] width 265 height 126
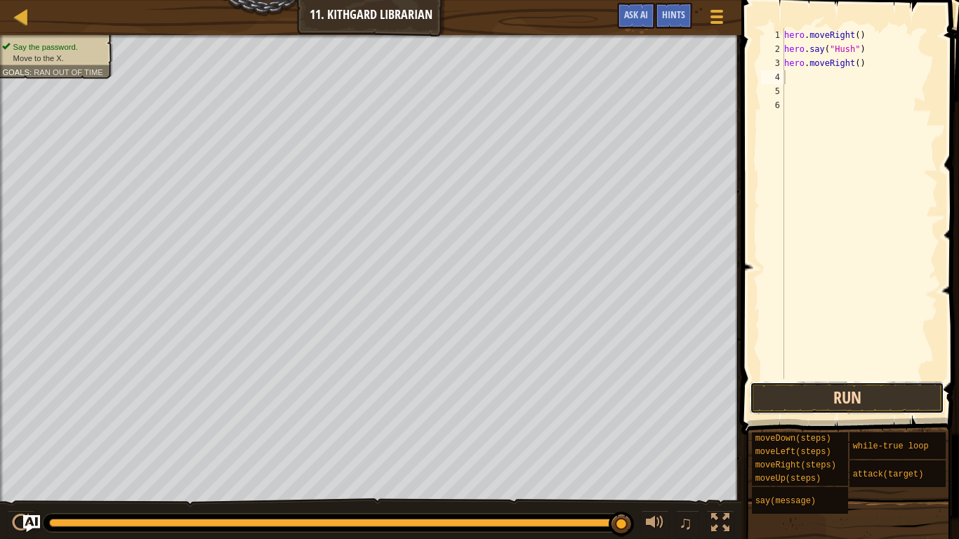
click at [811, 404] on button "Run" at bounding box center [847, 398] width 194 height 32
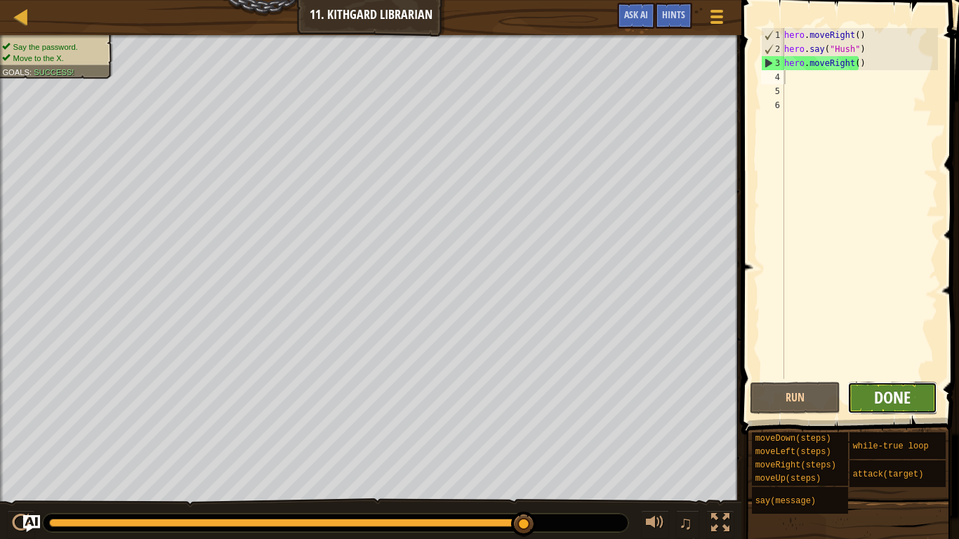
click at [891, 401] on span "Done" at bounding box center [892, 397] width 36 height 22
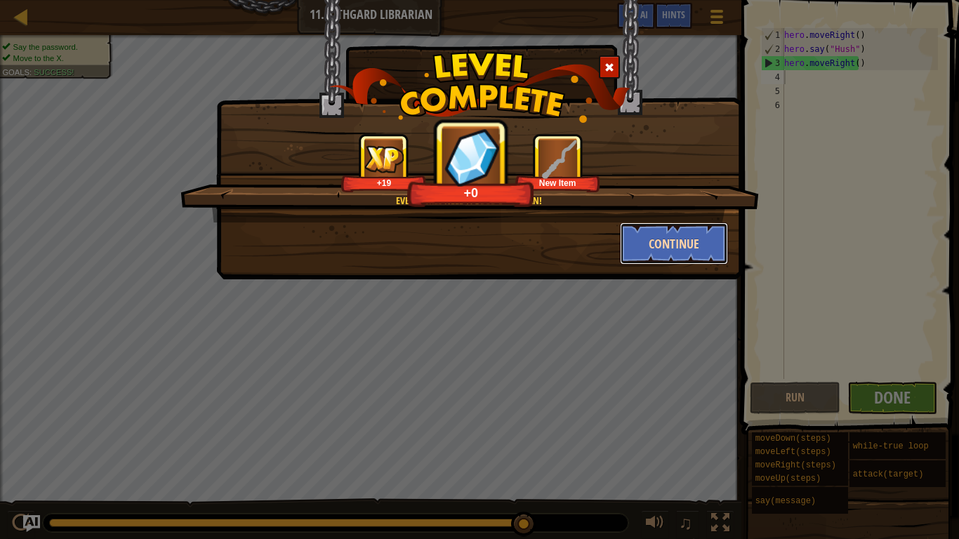
click at [660, 245] on button "Continue" at bounding box center [674, 244] width 109 height 42
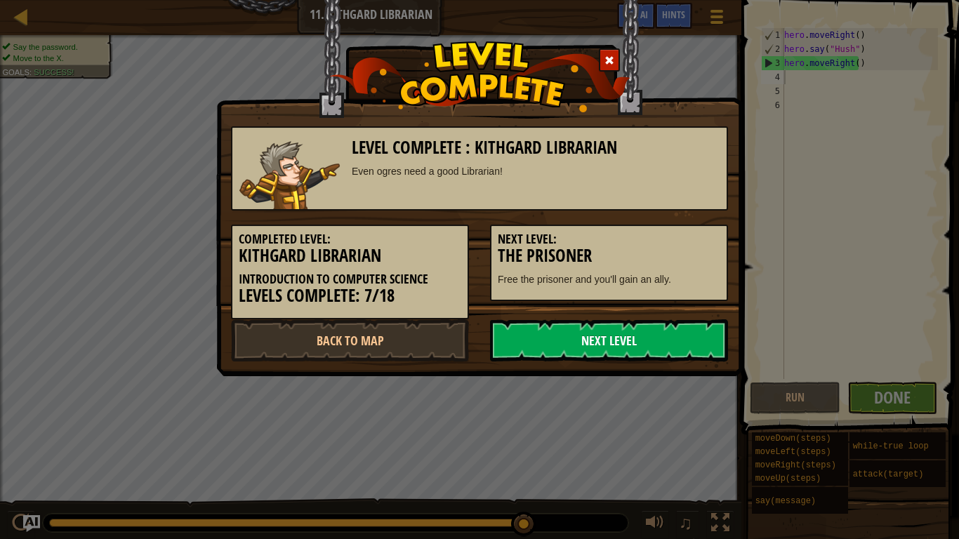
click at [637, 326] on link "Next Level" at bounding box center [609, 340] width 238 height 42
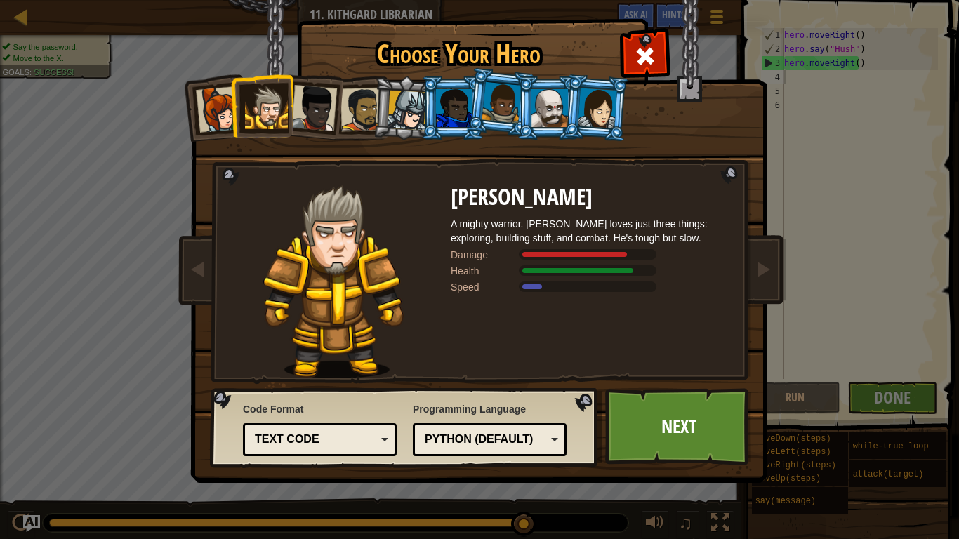
click at [227, 114] on div at bounding box center [219, 109] width 46 height 46
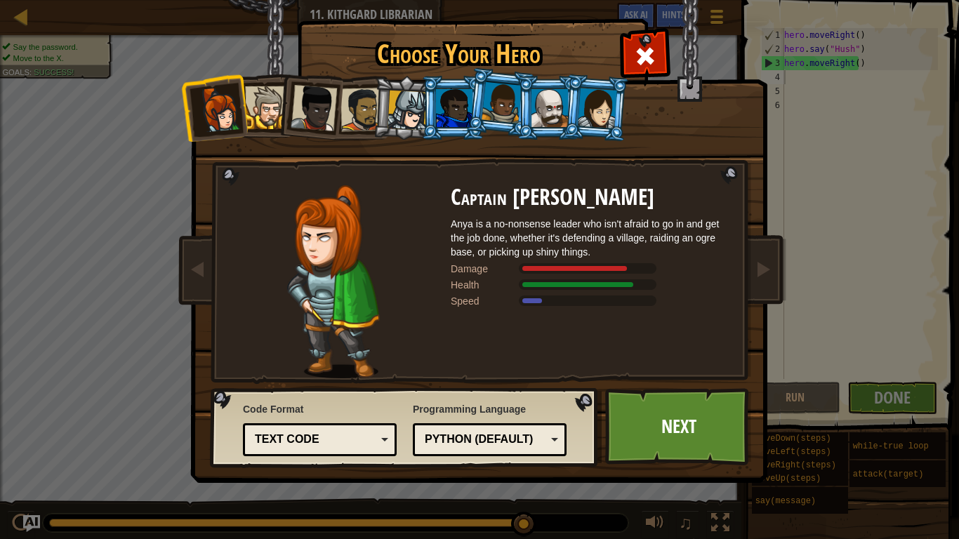
click at [270, 107] on div at bounding box center [266, 107] width 43 height 43
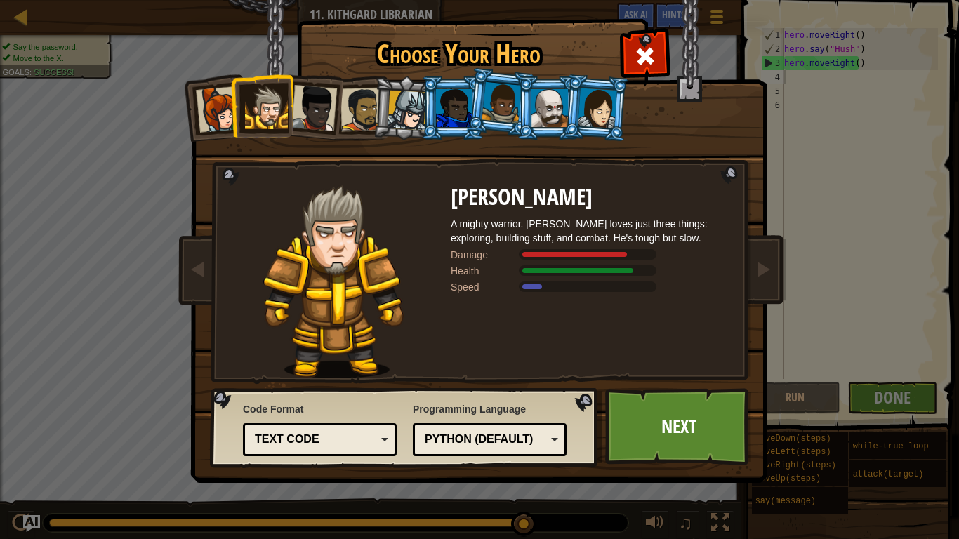
click at [315, 114] on div at bounding box center [314, 108] width 46 height 46
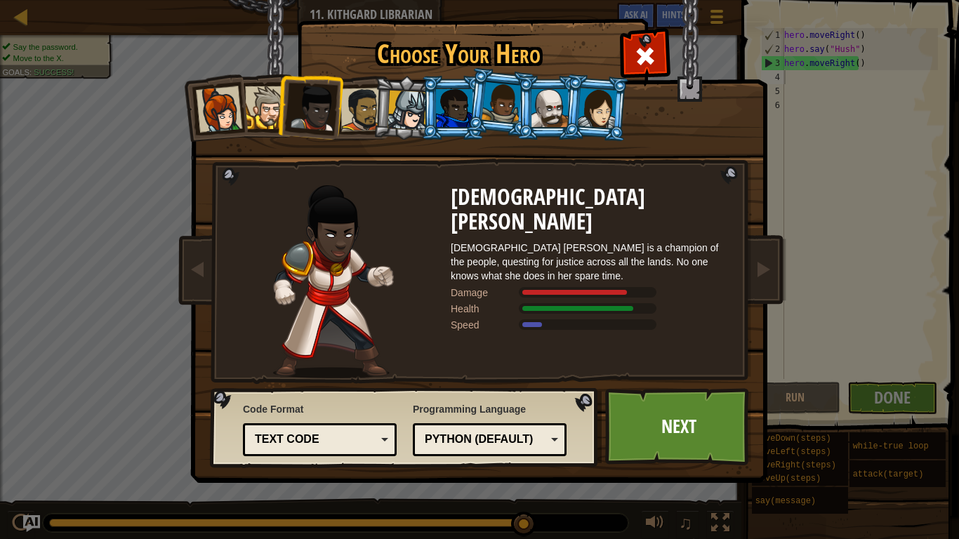
click at [347, 119] on div at bounding box center [362, 110] width 44 height 44
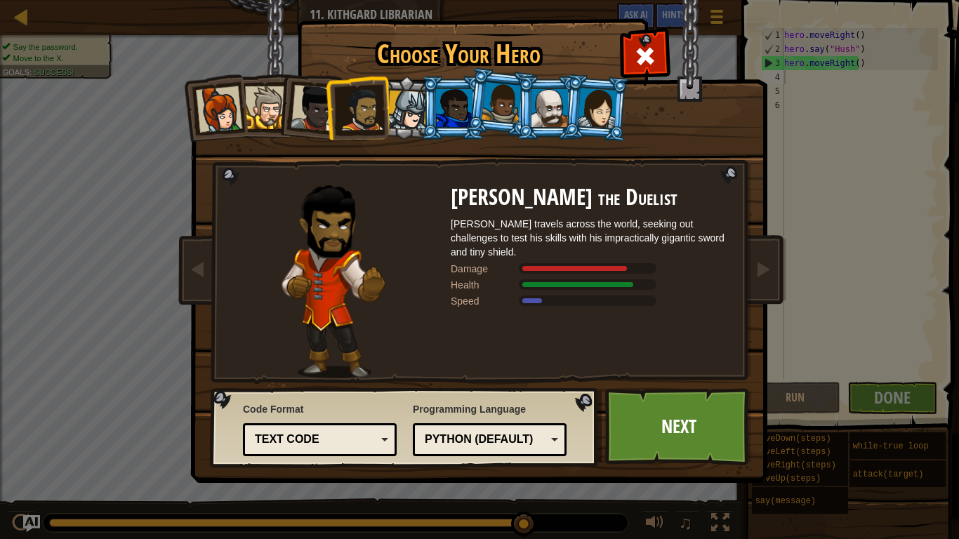
click at [453, 116] on div at bounding box center [454, 108] width 36 height 38
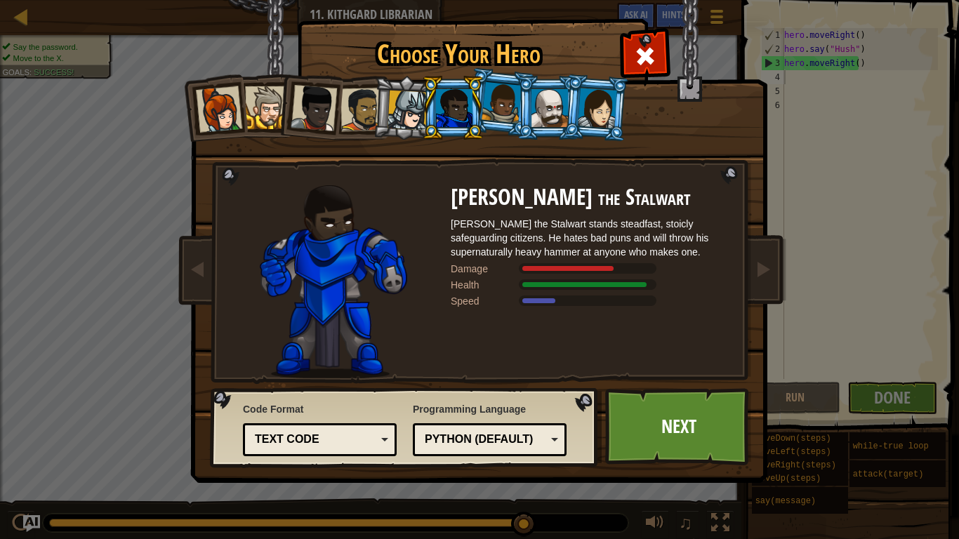
click at [498, 109] on div at bounding box center [502, 102] width 40 height 41
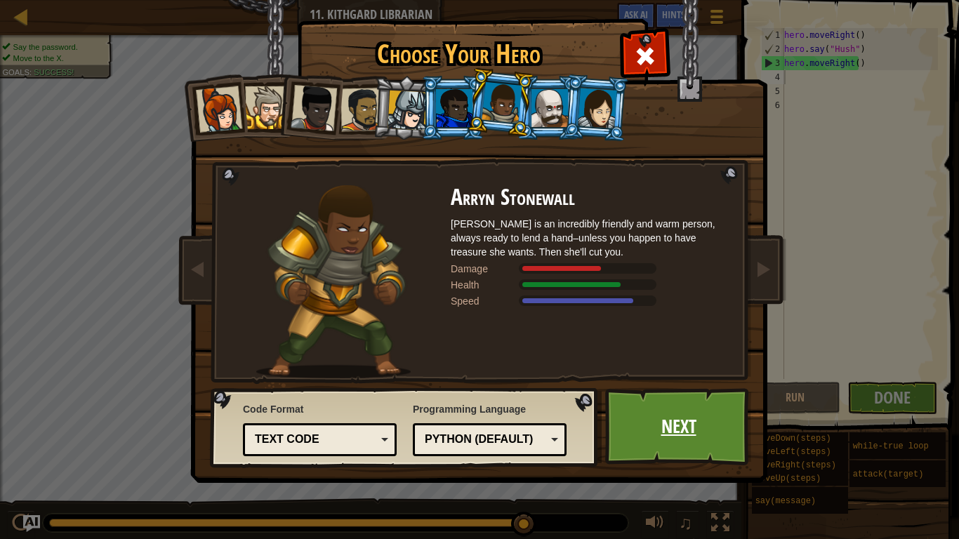
click at [654, 413] on link "Next" at bounding box center [678, 426] width 147 height 77
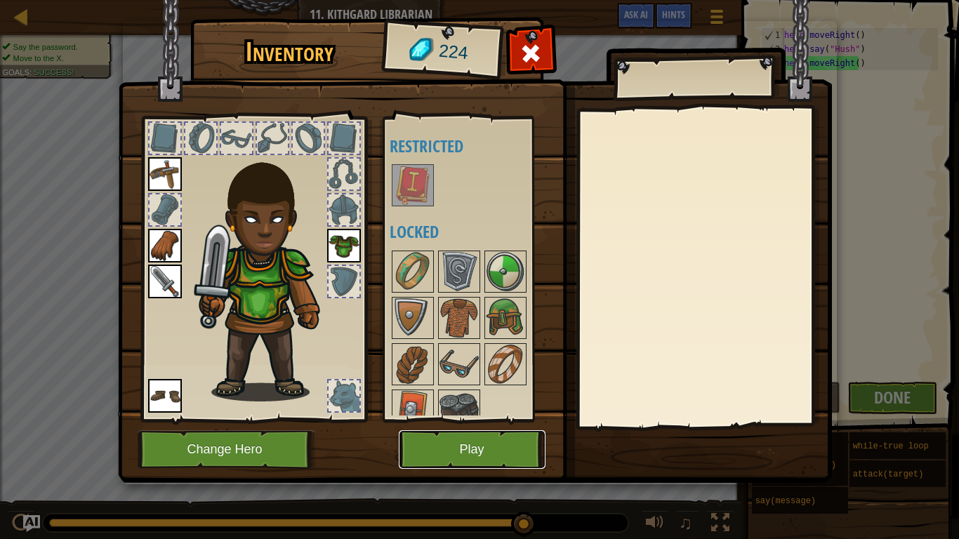
click at [477, 441] on button "Play" at bounding box center [472, 449] width 147 height 39
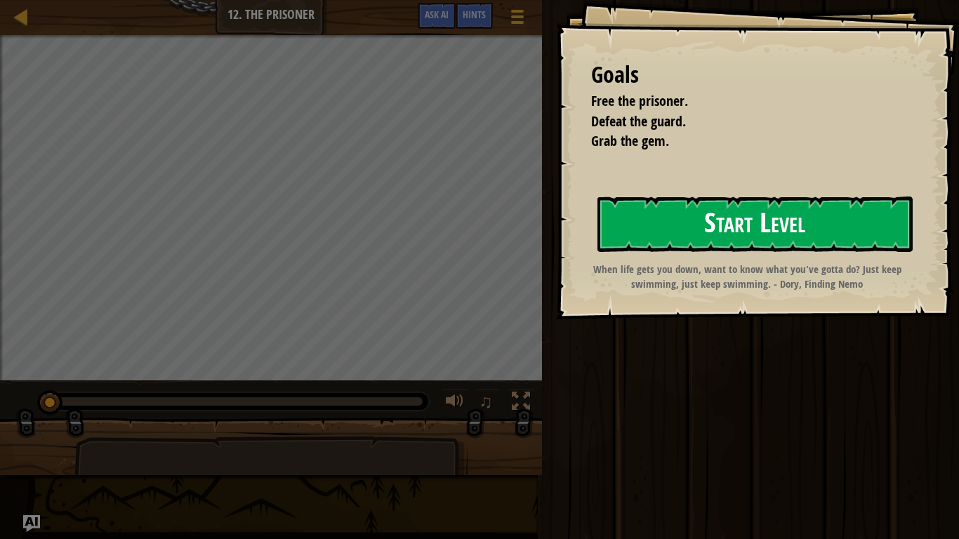
click at [730, 223] on button "Start Level" at bounding box center [754, 224] width 315 height 55
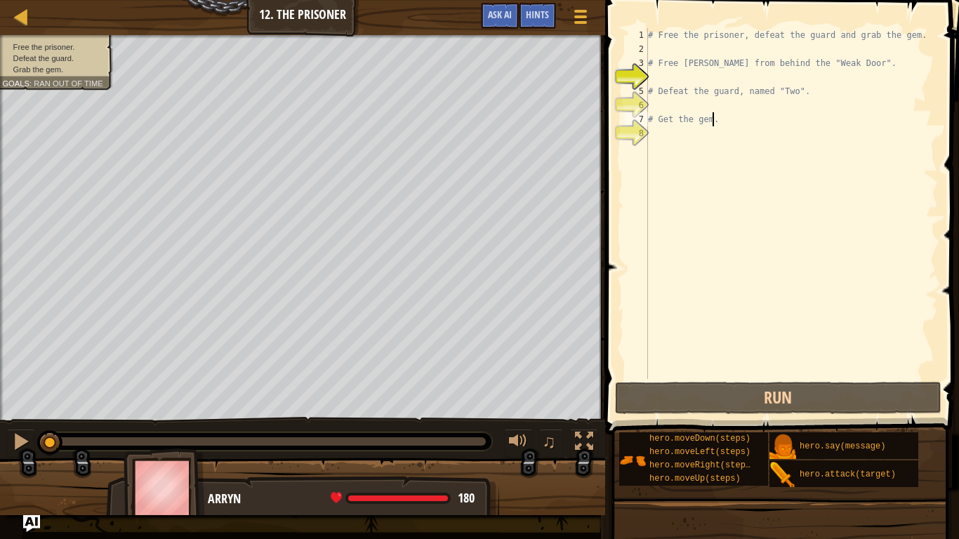
click at [719, 124] on div "# Free the prisoner, defeat the guard and grab the gem. # Free Patrick from beh…" at bounding box center [791, 217] width 293 height 379
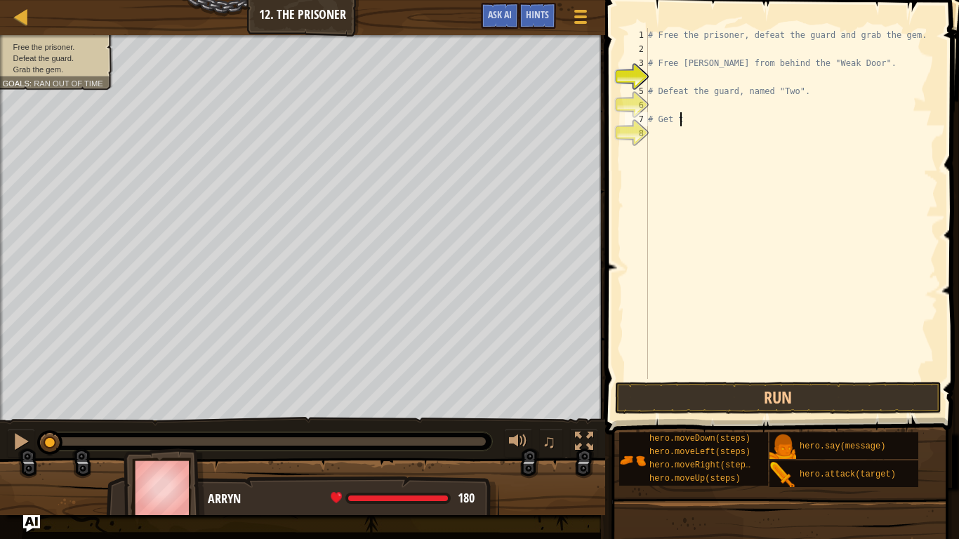
scroll to position [6, 1]
type textarea "#"
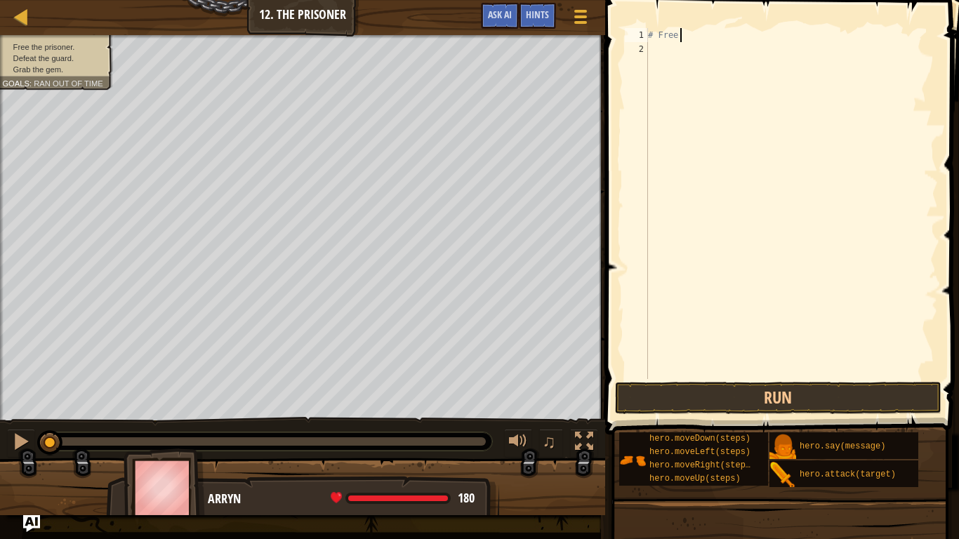
type textarea "#"
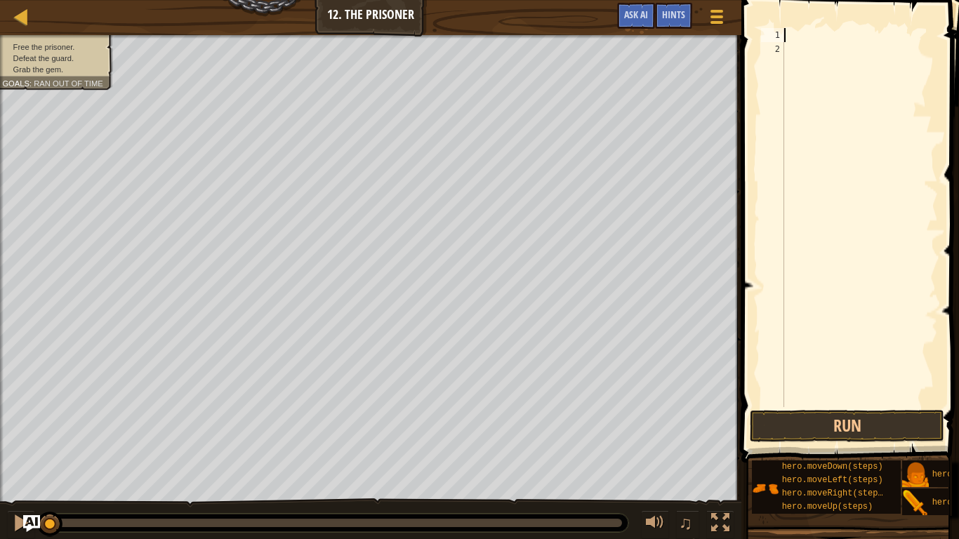
type textarea "m"
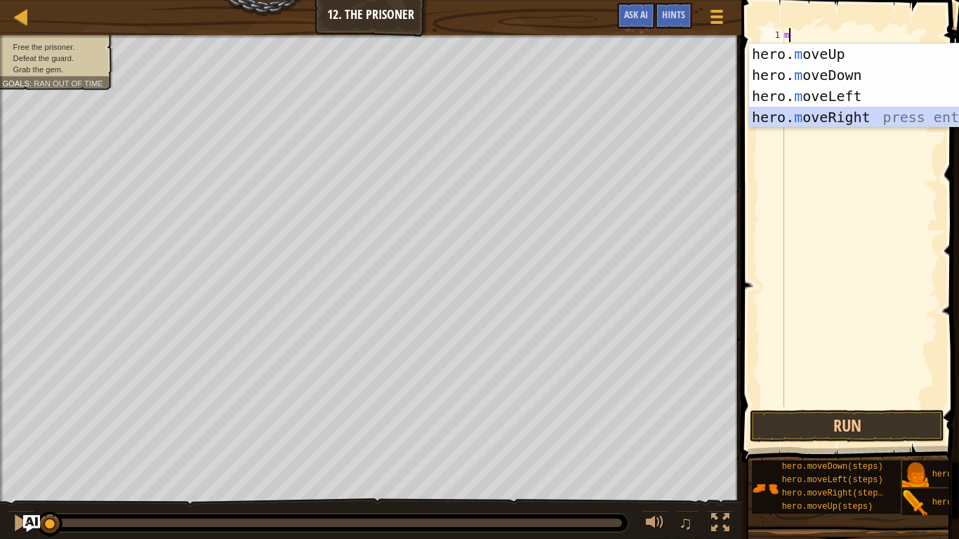
click at [811, 113] on div "hero. m oveUp press enter hero. m oveDown press enter hero. m oveLeft press ent…" at bounding box center [881, 107] width 265 height 126
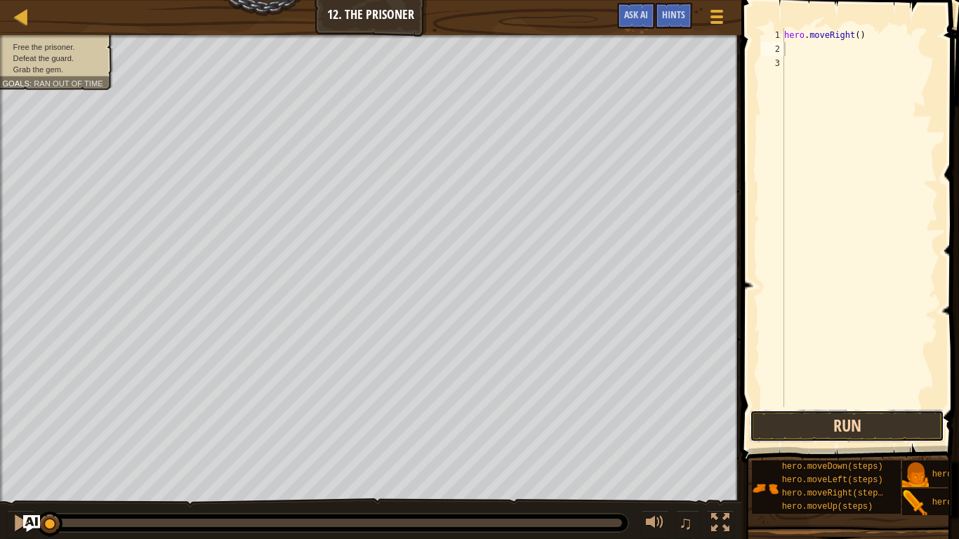
click at [789, 429] on button "Run" at bounding box center [847, 426] width 194 height 32
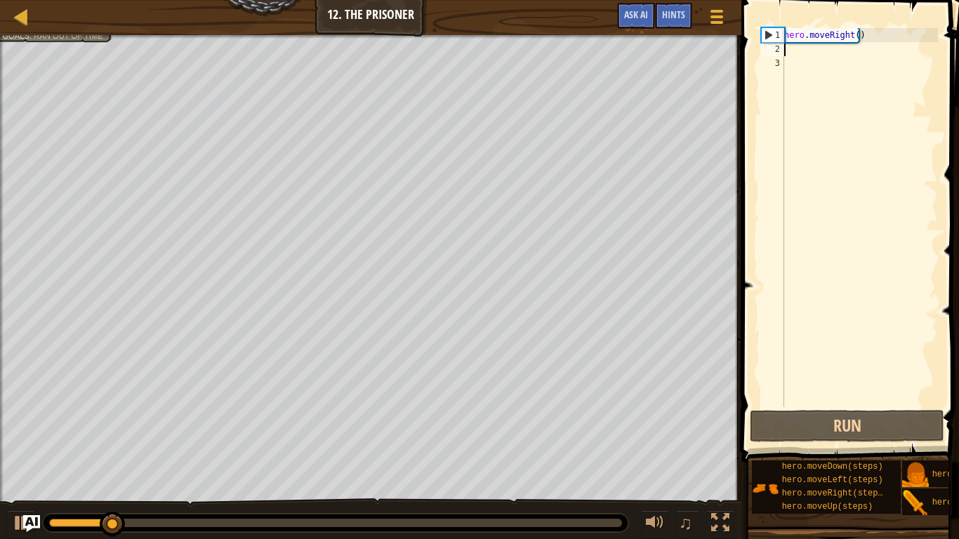
click at [816, 54] on div "hero . moveRight ( )" at bounding box center [859, 231] width 157 height 407
type textarea "h"
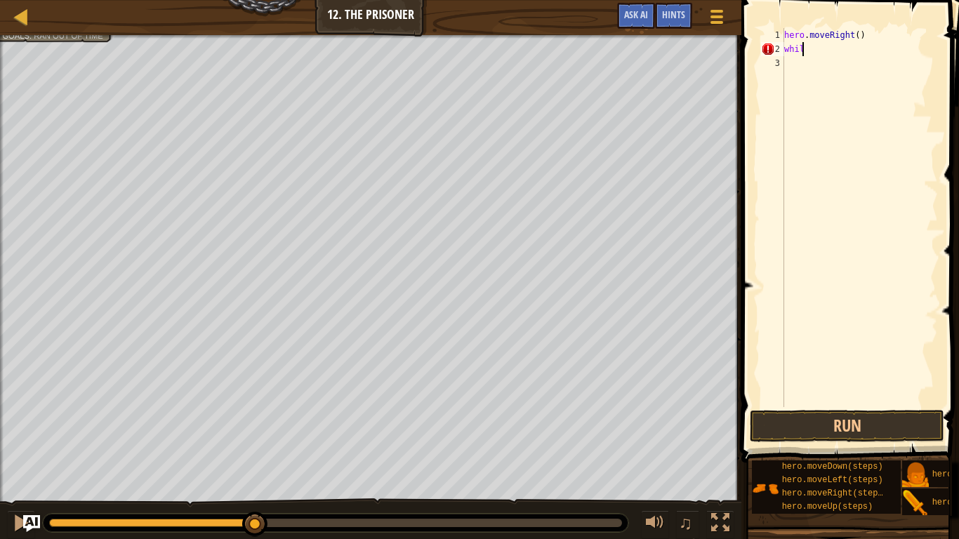
scroll to position [6, 1]
type textarea "w"
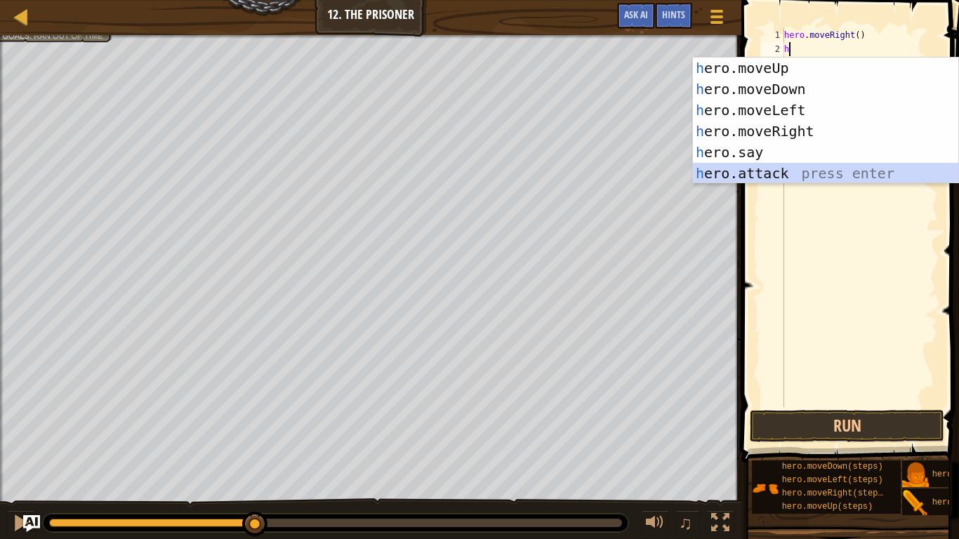
click at [781, 170] on div "h ero.moveUp press enter h ero.moveDown press enter h ero.moveLeft press enter …" at bounding box center [825, 142] width 265 height 168
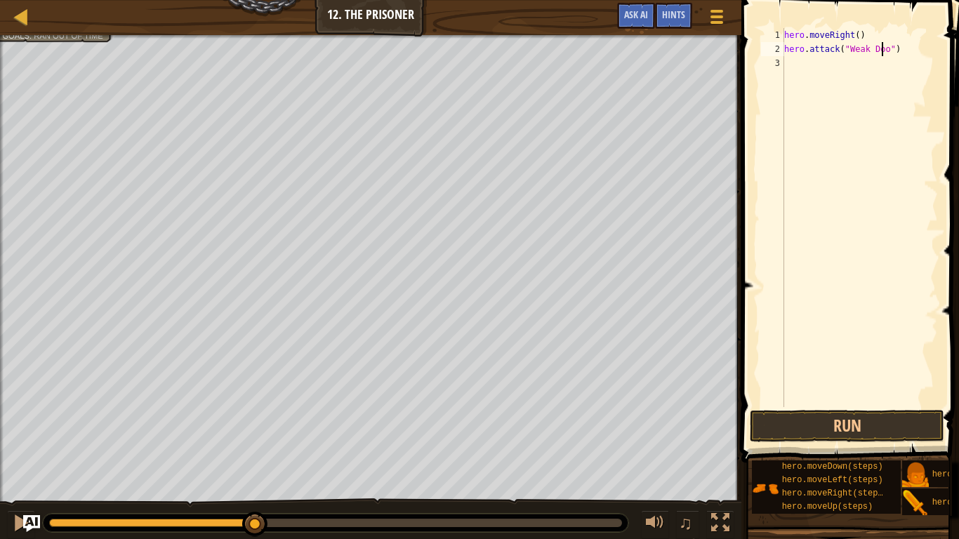
scroll to position [6, 8]
type textarea "hero.attack("Weak Door")"
click at [848, 430] on button "Run" at bounding box center [847, 426] width 194 height 32
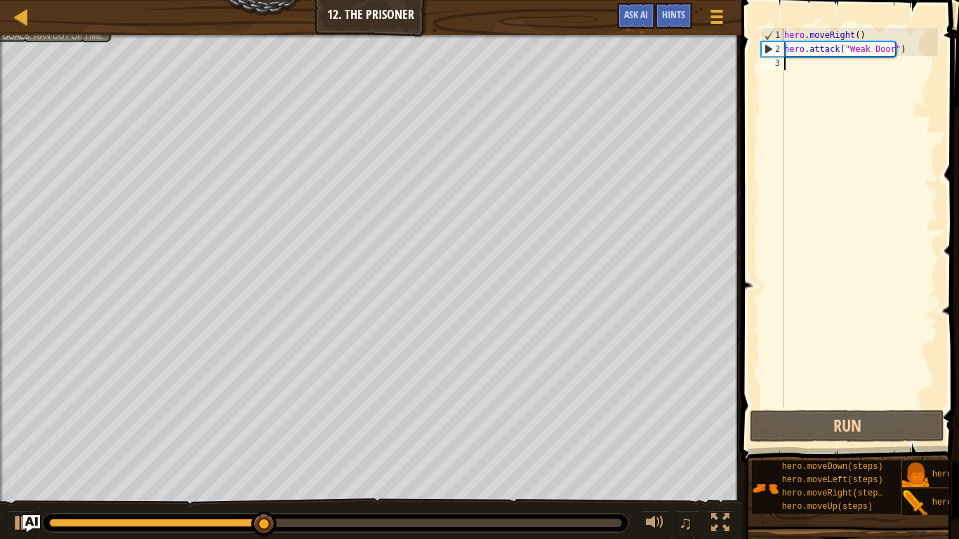
click at [802, 62] on div "hero . moveRight ( ) hero . attack ( "Weak Door" )" at bounding box center [859, 231] width 157 height 407
type textarea "m"
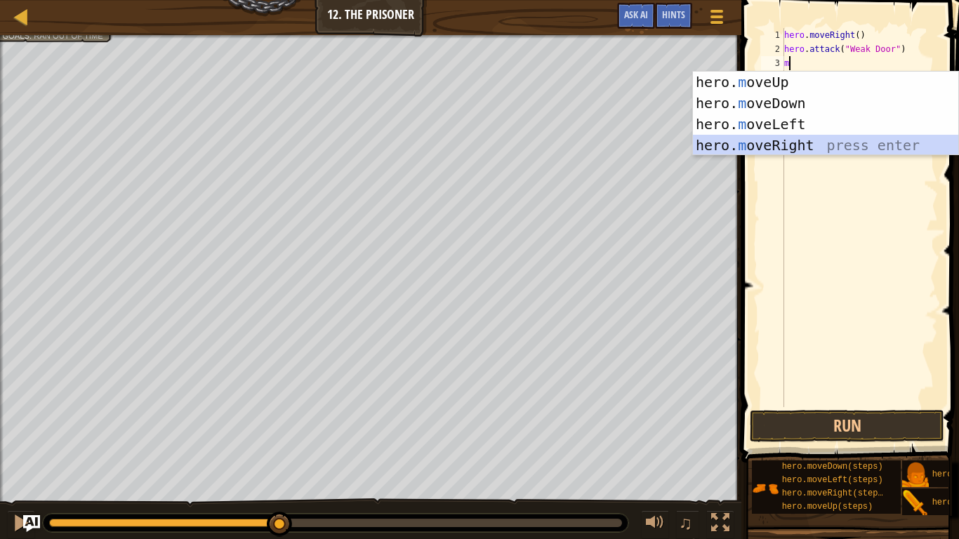
click at [789, 142] on div "hero. m oveUp press enter hero. m oveDown press enter hero. m oveLeft press ent…" at bounding box center [825, 135] width 265 height 126
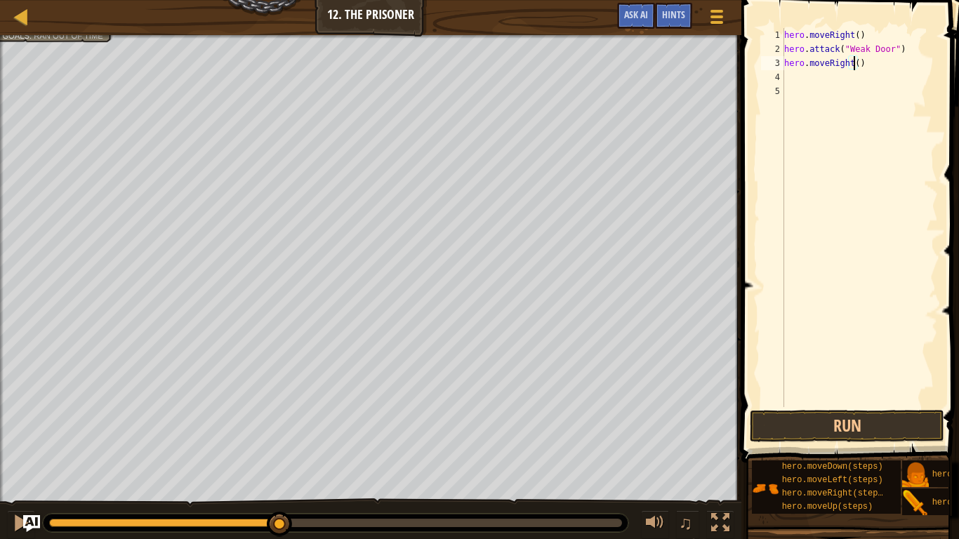
click at [852, 62] on div "hero . moveRight ( ) hero . attack ( "Weak Door" ) hero . moveRight ( )" at bounding box center [859, 231] width 157 height 407
type textarea "hero.moveRight(2)"
click at [837, 427] on button "Run" at bounding box center [847, 426] width 194 height 32
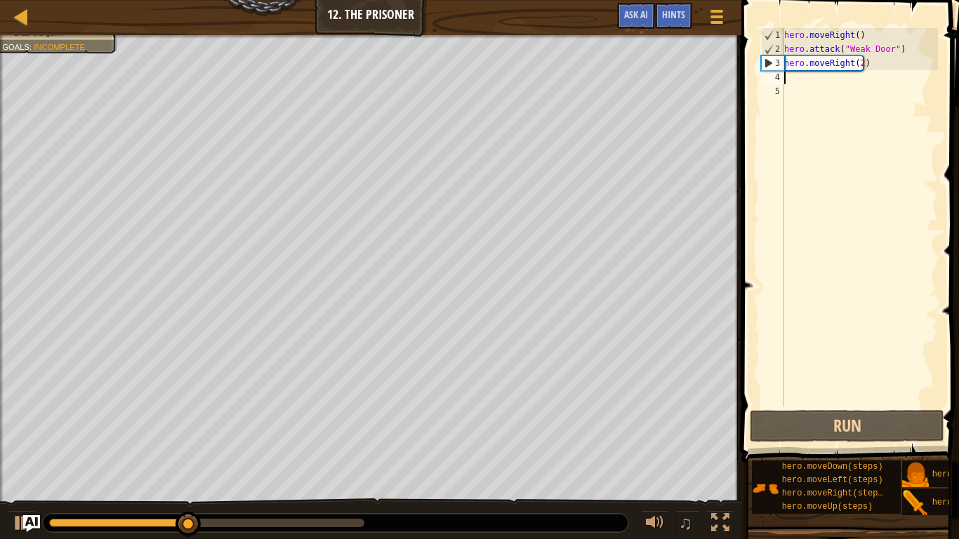
click at [816, 80] on div "hero . moveRight ( ) hero . attack ( "Weak Door" ) hero . moveRight ( 2 )" at bounding box center [859, 231] width 157 height 407
type textarea "m"
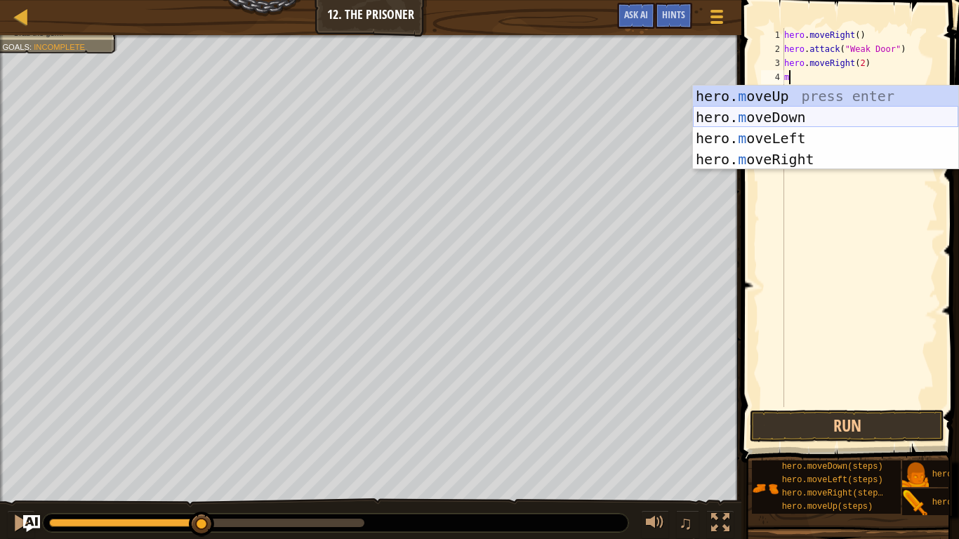
click at [811, 114] on div "hero. m oveUp press enter hero. m oveDown press enter hero. m oveLeft press ent…" at bounding box center [825, 149] width 265 height 126
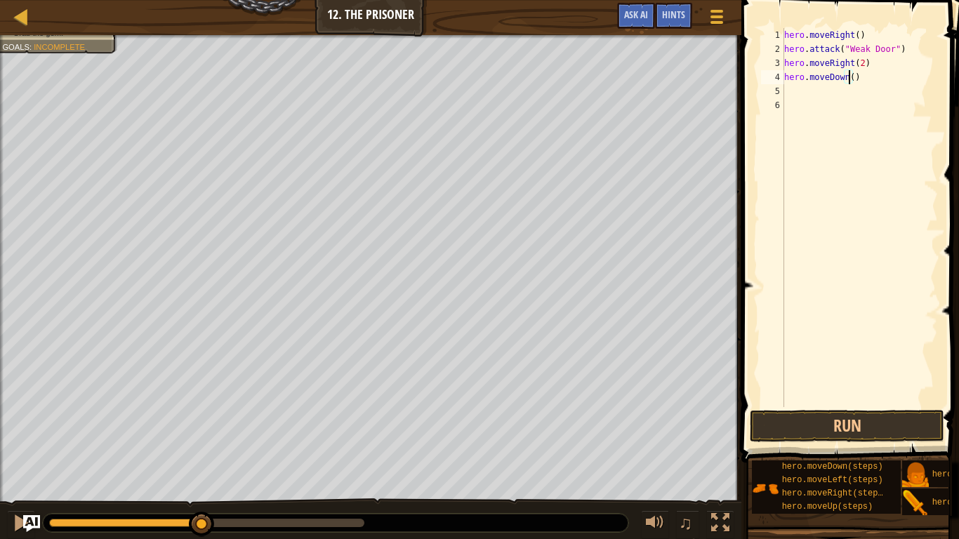
click at [849, 79] on div "hero . moveRight ( ) hero . attack ( "Weak Door" ) hero . moveRight ( 2 ) hero …" at bounding box center [859, 231] width 157 height 407
type textarea "hero.moveDown(2)"
click at [797, 98] on div "hero . moveRight ( ) hero . attack ( "Weak Door" ) hero . moveRight ( 2 ) hero …" at bounding box center [859, 231] width 157 height 407
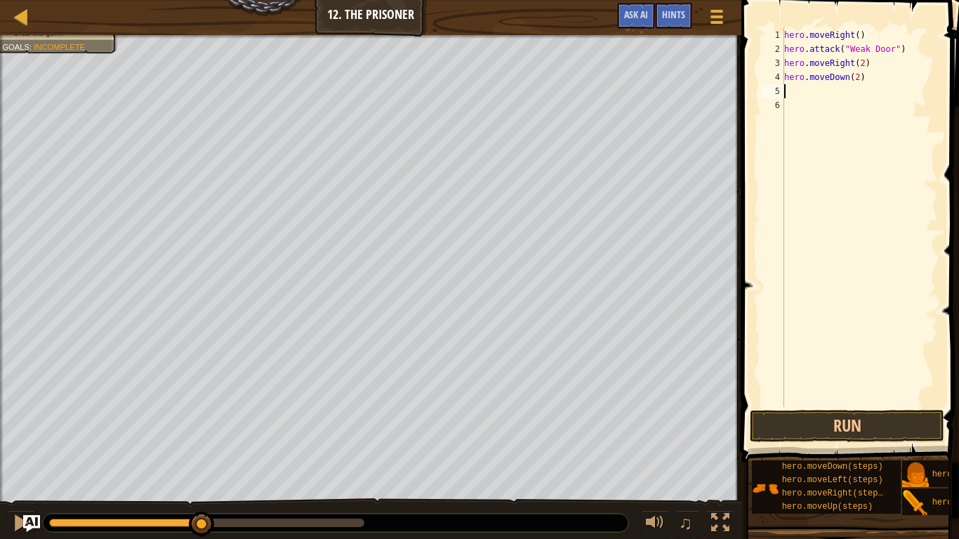
click at [795, 87] on div "hero . moveRight ( ) hero . attack ( "Weak Door" ) hero . moveRight ( 2 ) hero …" at bounding box center [859, 231] width 157 height 407
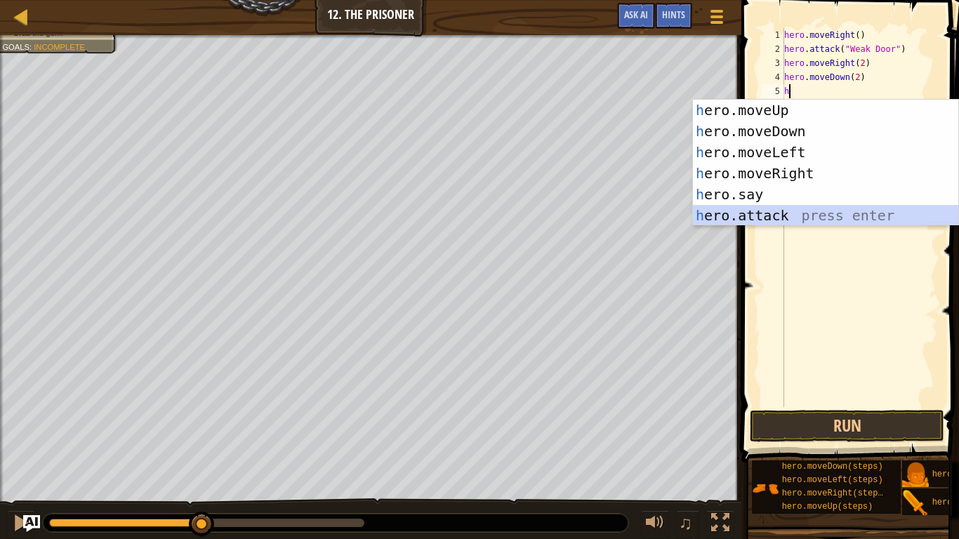
click at [790, 211] on div "h ero.moveUp press enter h ero.moveDown press enter h ero.moveLeft press enter …" at bounding box center [825, 184] width 265 height 168
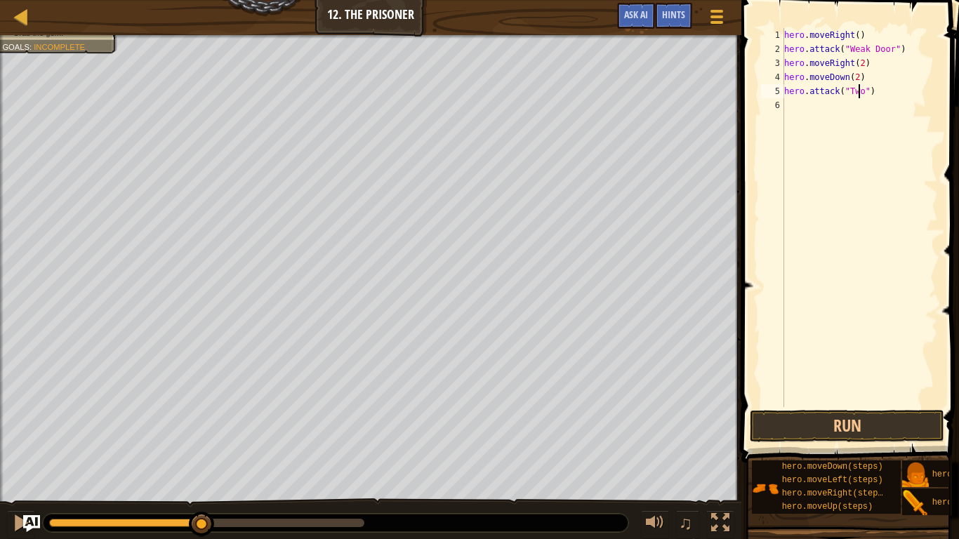
scroll to position [6, 6]
type textarea "hero.attack("Two")"
click at [831, 439] on button "Run" at bounding box center [847, 426] width 194 height 32
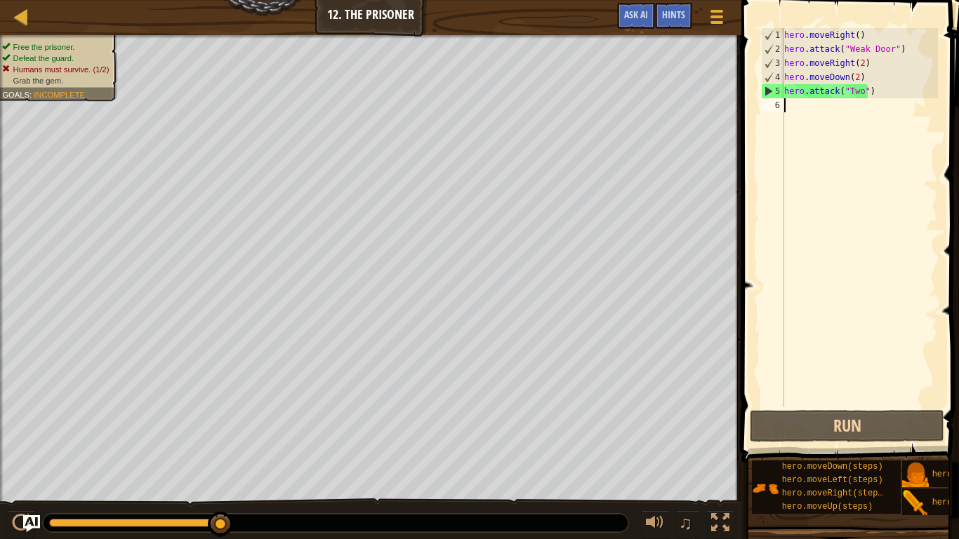
click at [814, 107] on div "hero . moveRight ( ) hero . attack ( "Weak Door" ) hero . moveRight ( 2 ) hero …" at bounding box center [859, 231] width 157 height 407
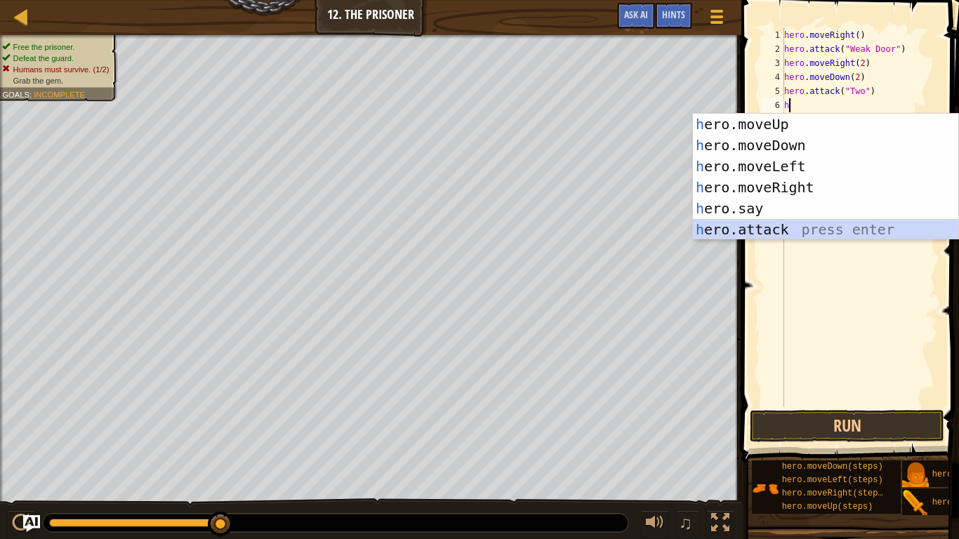
click at [801, 224] on div "h ero.moveUp press enter h ero.moveDown press enter h ero.moveLeft press enter …" at bounding box center [825, 198] width 265 height 168
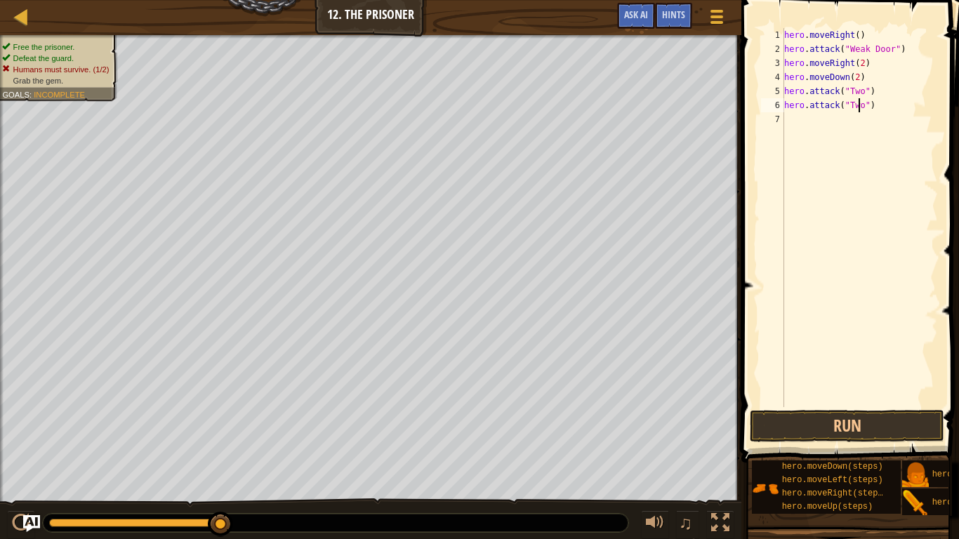
scroll to position [6, 6]
type textarea "hero.attack("Two")"
click at [877, 423] on button "Run" at bounding box center [847, 426] width 194 height 32
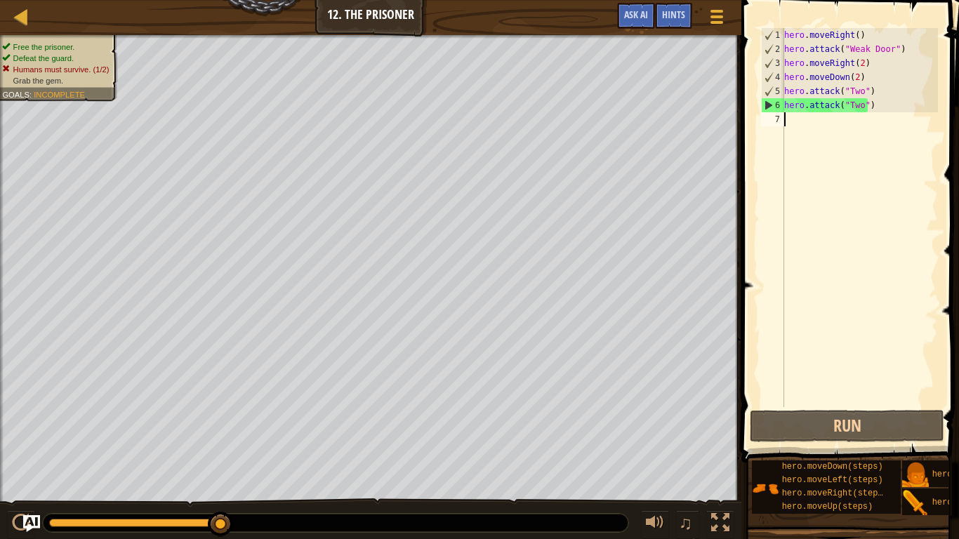
click at [784, 119] on div "hero . moveRight ( ) hero . attack ( "Weak Door" ) hero . moveRight ( 2 ) hero …" at bounding box center [859, 231] width 157 height 407
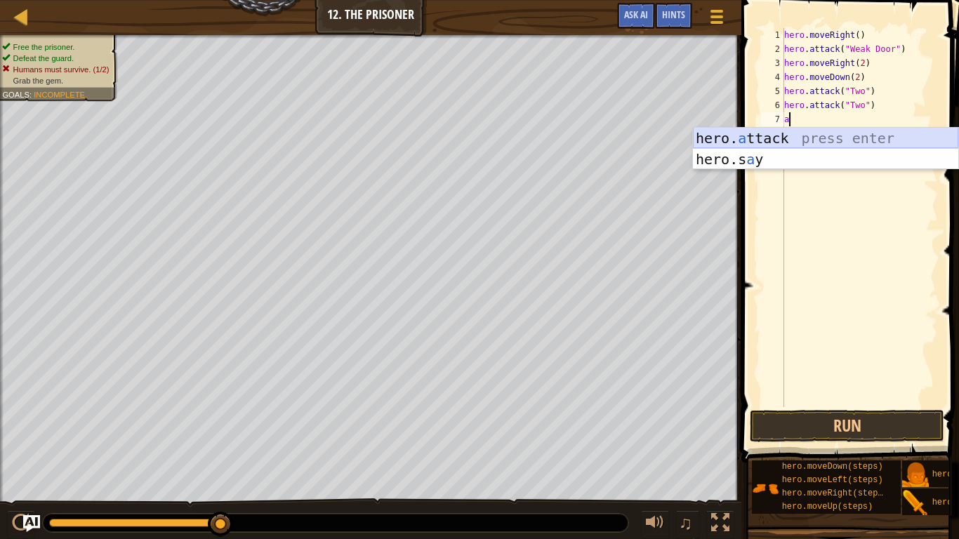
click at [792, 135] on div "hero. a ttack press enter hero.s a y press enter" at bounding box center [825, 170] width 265 height 84
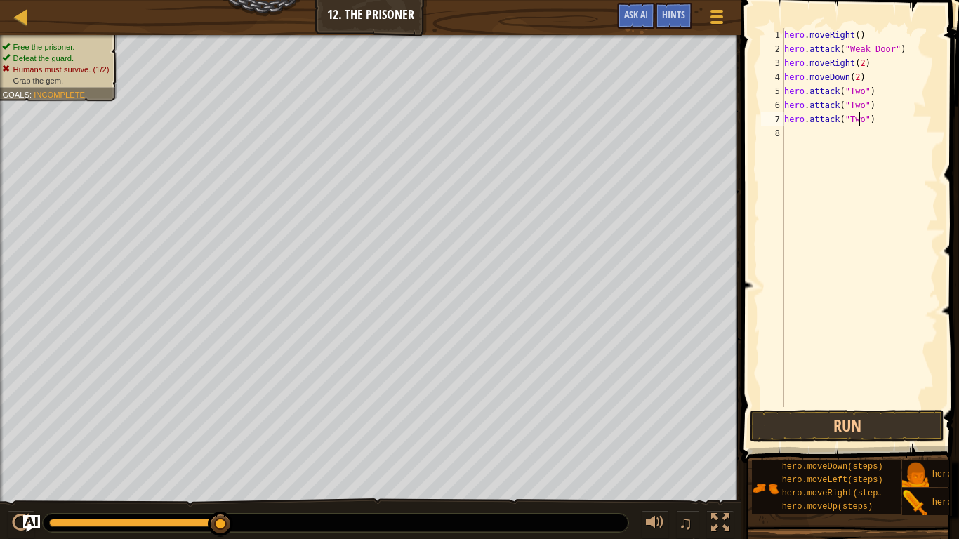
scroll to position [6, 6]
type textarea "hero.attack("Two")"
click at [861, 420] on button "Run" at bounding box center [847, 426] width 194 height 32
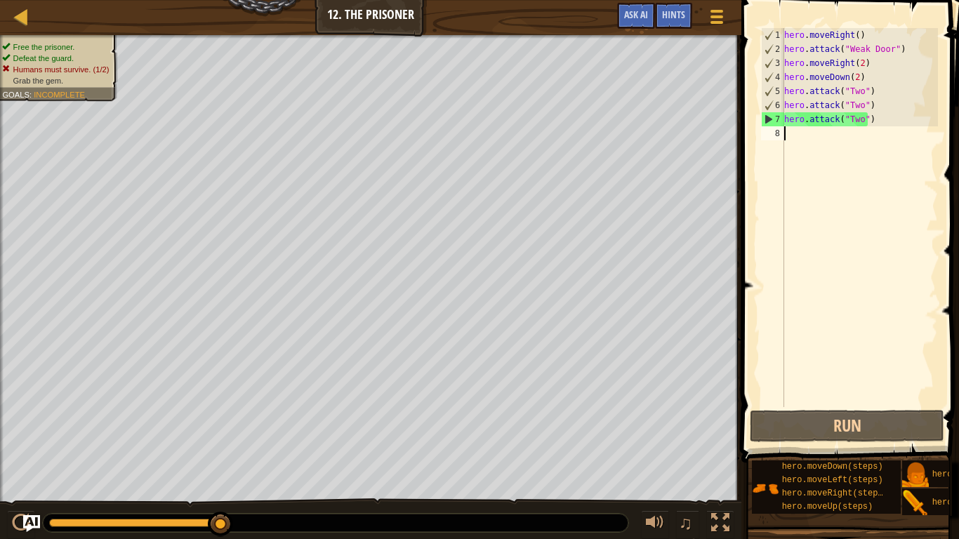
click at [795, 138] on div "hero . moveRight ( ) hero . attack ( "Weak Door" ) hero . moveRight ( 2 ) hero …" at bounding box center [859, 231] width 157 height 407
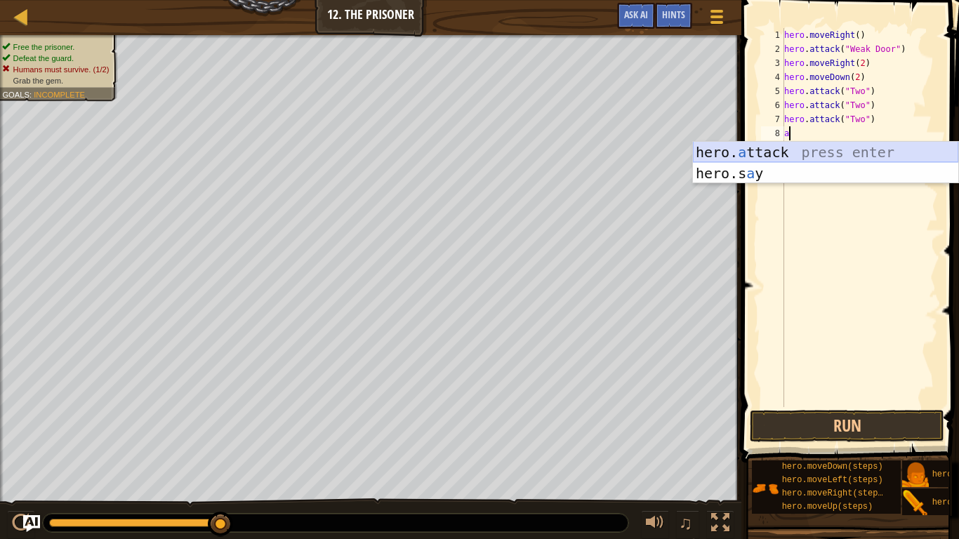
click at [811, 159] on div "hero. a ttack press enter hero.s a y press enter" at bounding box center [825, 184] width 265 height 84
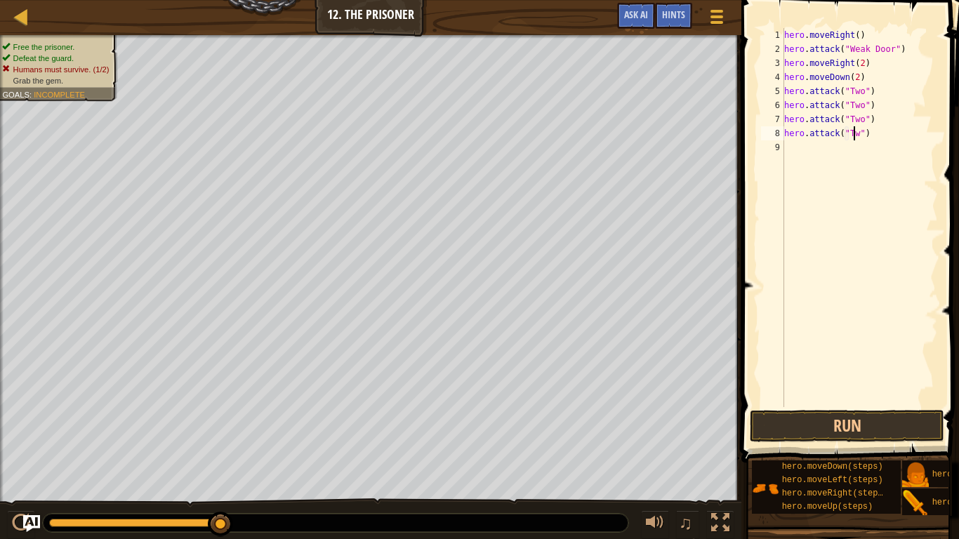
scroll to position [6, 6]
click at [868, 421] on button "Run" at bounding box center [847, 426] width 194 height 32
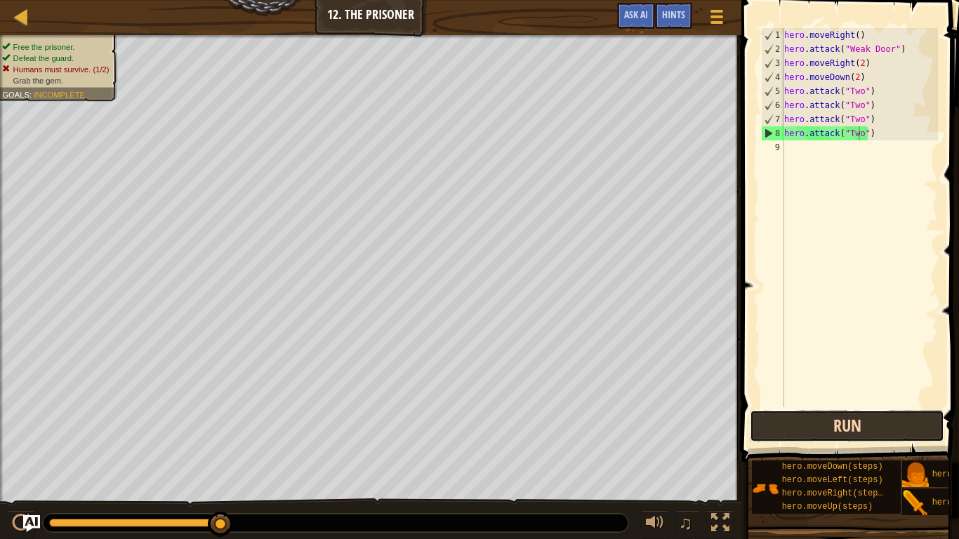
click at [831, 433] on button "Run" at bounding box center [847, 426] width 194 height 32
click at [901, 135] on div "hero . moveRight ( ) hero . attack ( "Weak Door" ) hero . moveRight ( 2 ) hero …" at bounding box center [859, 231] width 157 height 407
type textarea "h"
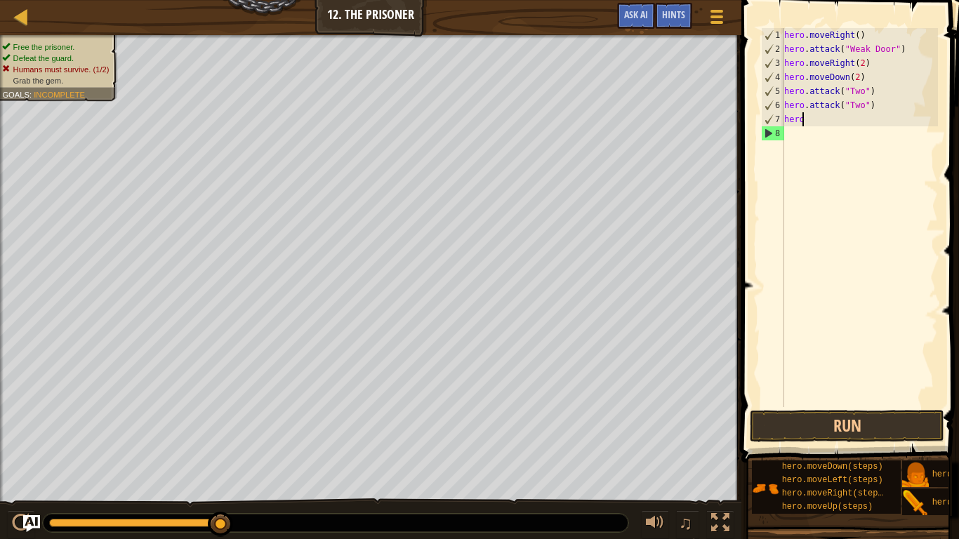
type textarea "h"
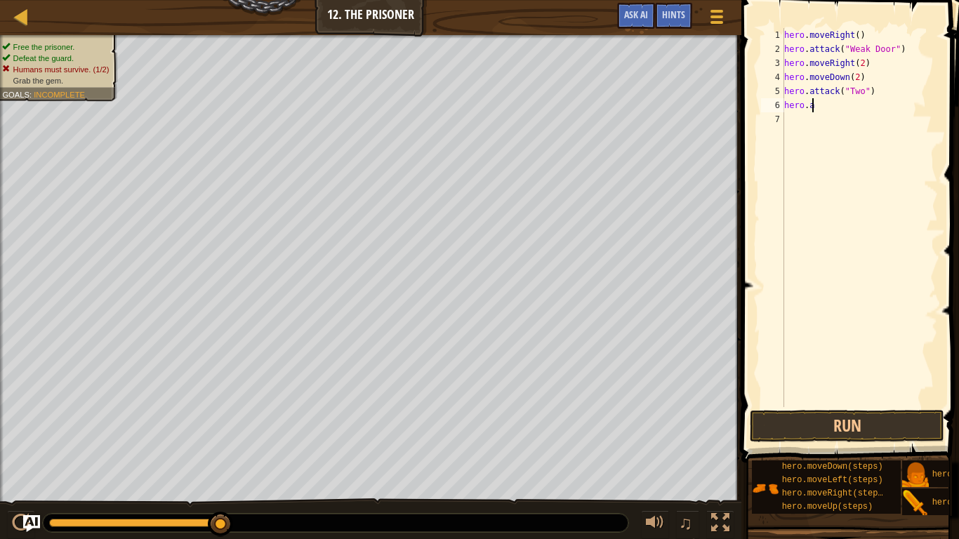
type textarea "h"
click at [854, 77] on div "hero . moveRight ( ) hero . attack ( "Weak Door" ) hero . moveRight ( 2 ) hero …" at bounding box center [859, 231] width 157 height 407
click at [828, 421] on button "Run" at bounding box center [847, 426] width 194 height 32
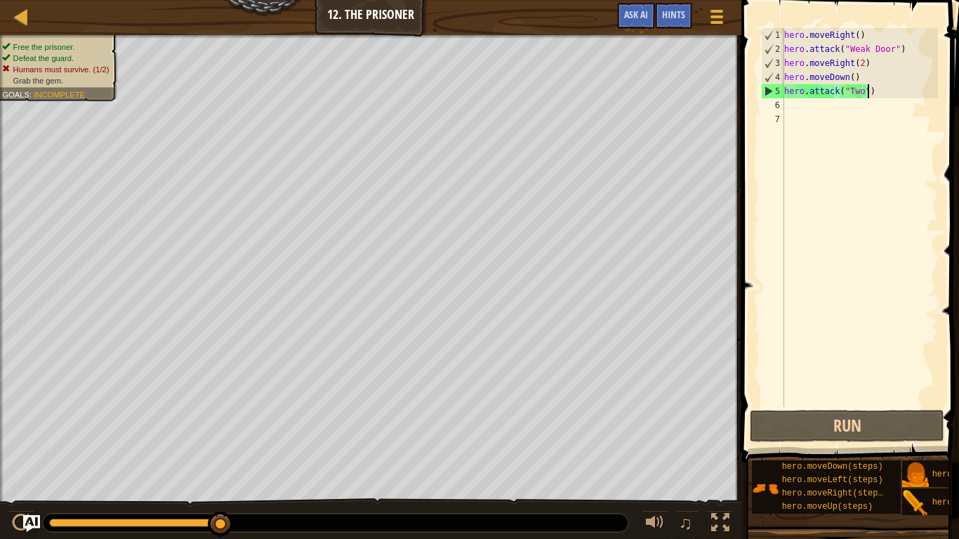
click at [882, 91] on div "hero . moveRight ( ) hero . attack ( "Weak Door" ) hero . moveRight ( 2 ) hero …" at bounding box center [859, 231] width 157 height 407
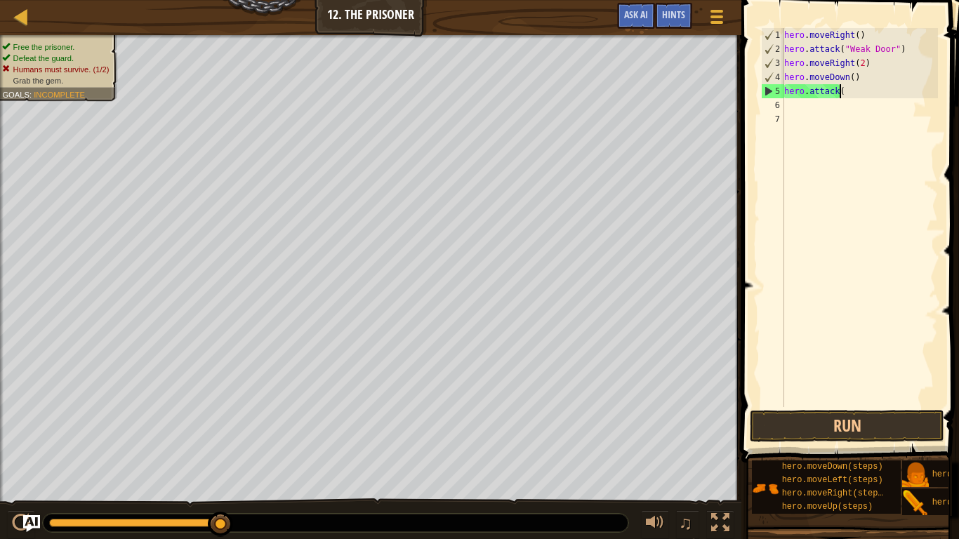
scroll to position [6, 1]
type textarea "h"
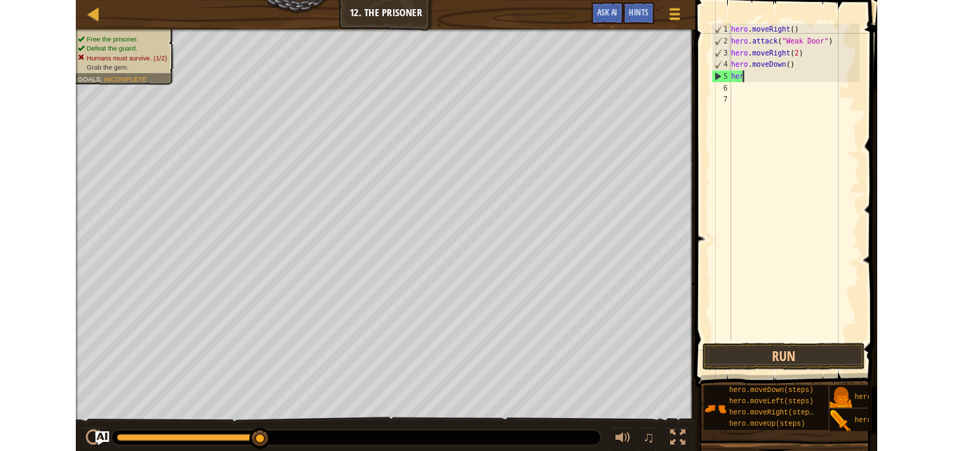
scroll to position [6, 0]
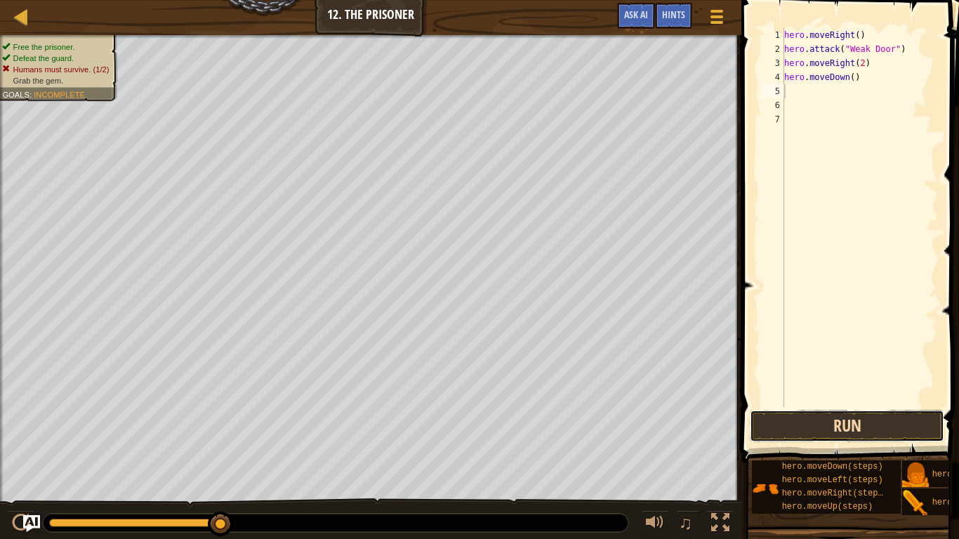
click at [847, 417] on button "Run" at bounding box center [847, 426] width 194 height 32
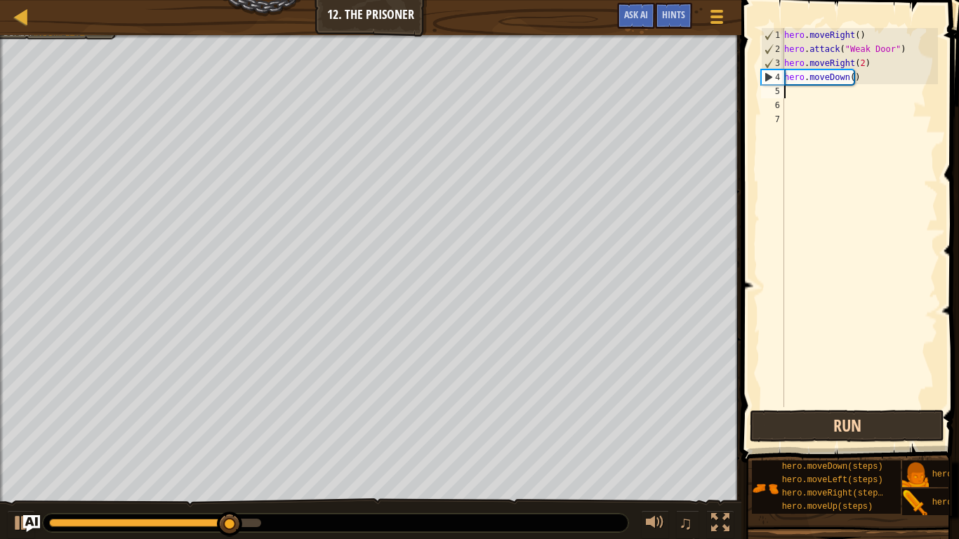
type textarea "a"
